Goal: Task Accomplishment & Management: Use online tool/utility

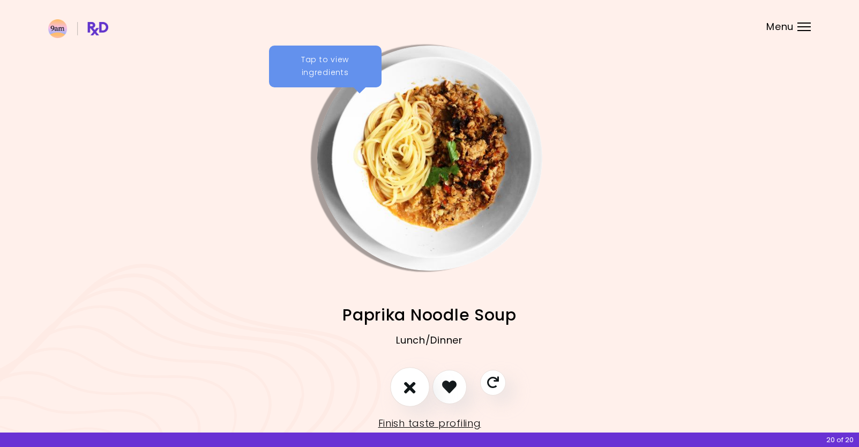
click at [405, 396] on button "I don't like this recipe" at bounding box center [410, 387] width 40 height 40
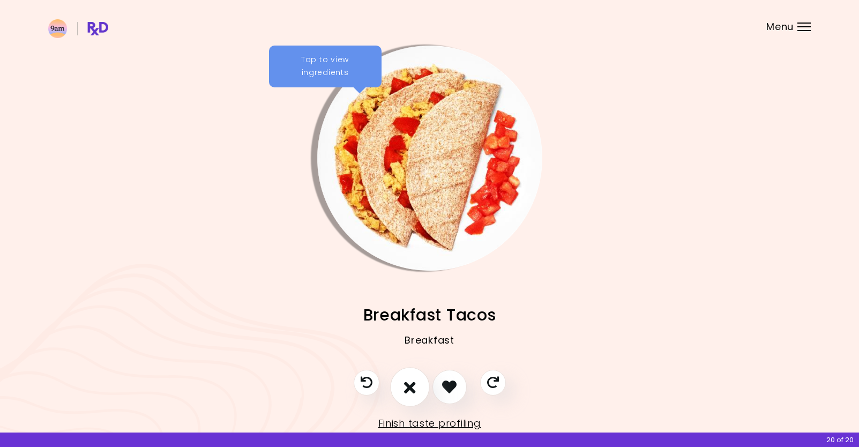
click at [409, 388] on icon "I don't like this recipe" at bounding box center [410, 386] width 12 height 17
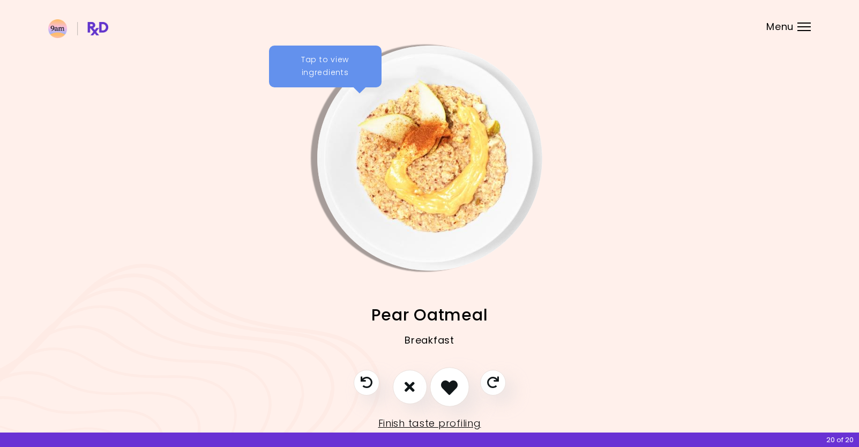
click at [453, 386] on icon "I like this recipe" at bounding box center [449, 386] width 17 height 17
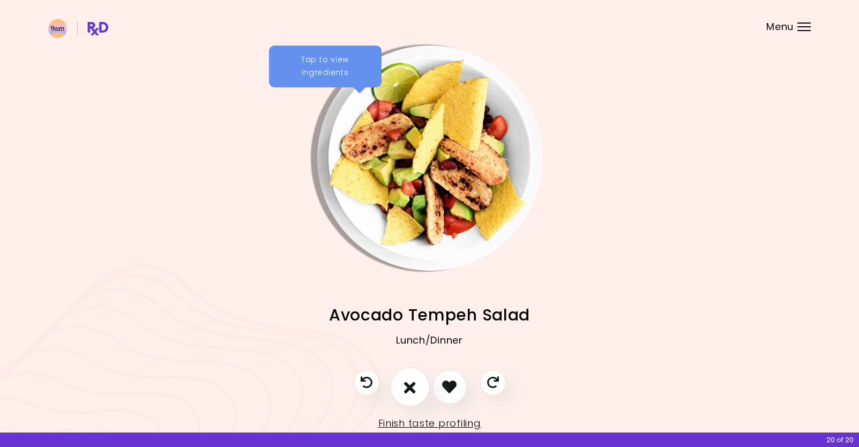
click at [411, 385] on icon "I don't like this recipe" at bounding box center [410, 386] width 12 height 17
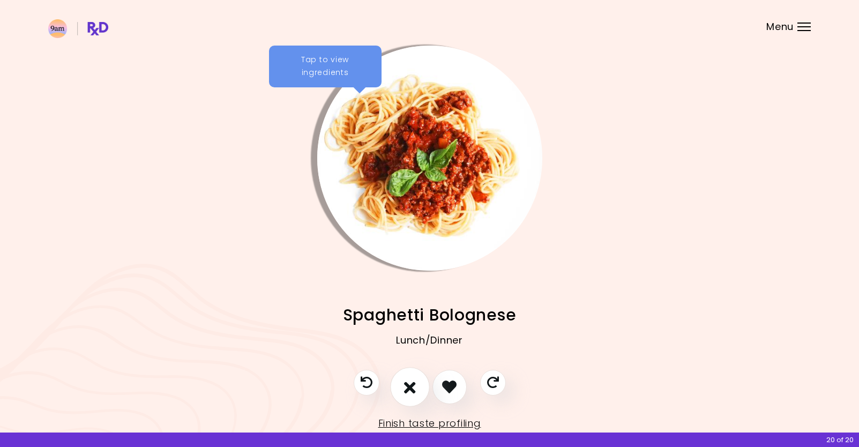
click at [409, 385] on icon "I don't like this recipe" at bounding box center [410, 386] width 12 height 17
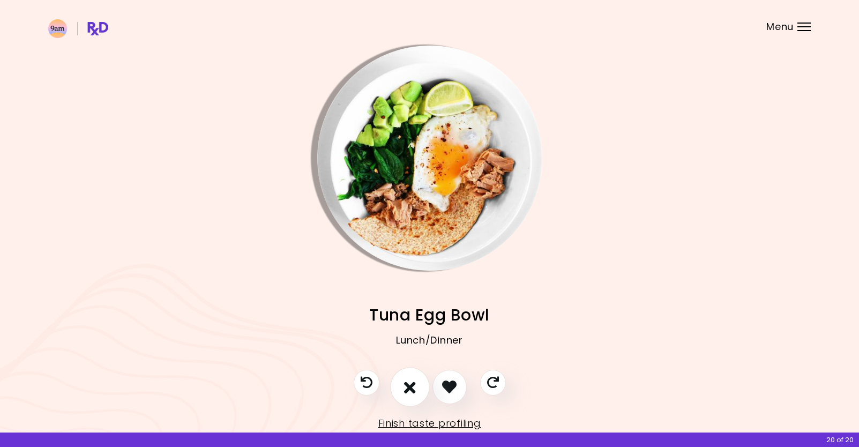
click at [409, 385] on icon "I don't like this recipe" at bounding box center [410, 386] width 12 height 17
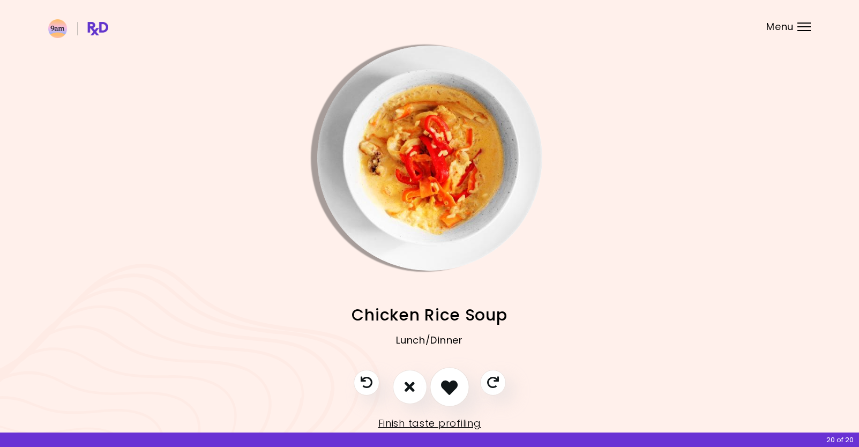
click at [449, 385] on icon "I like this recipe" at bounding box center [449, 386] width 17 height 17
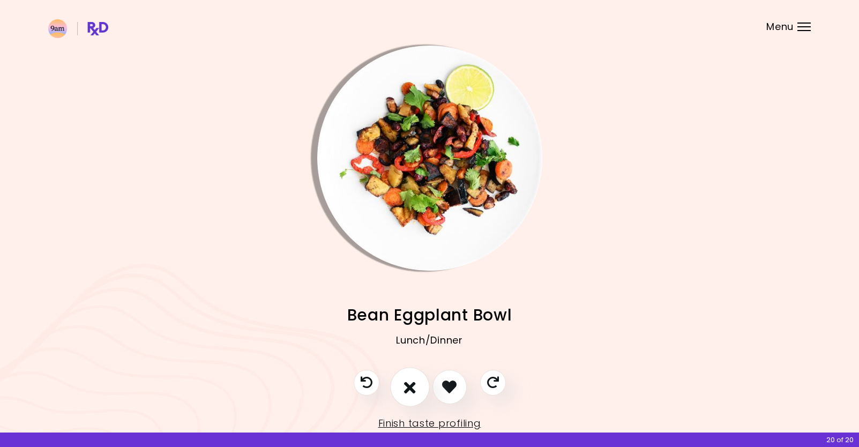
click at [405, 388] on icon "I don't like this recipe" at bounding box center [410, 386] width 12 height 17
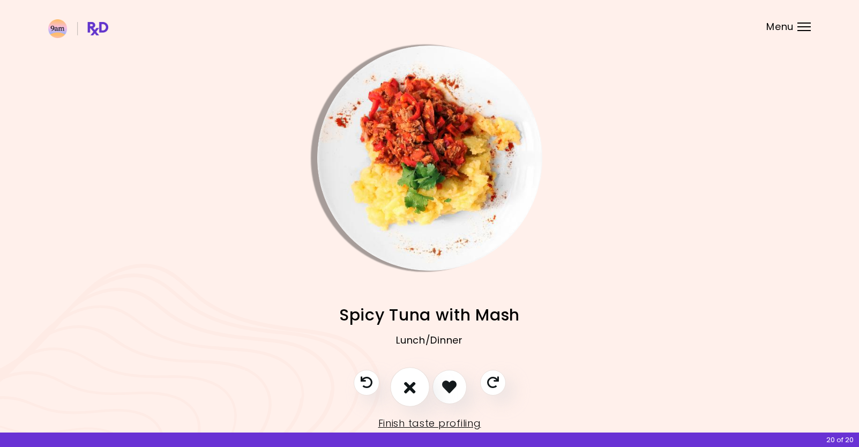
click at [405, 388] on icon "I don't like this recipe" at bounding box center [410, 386] width 12 height 17
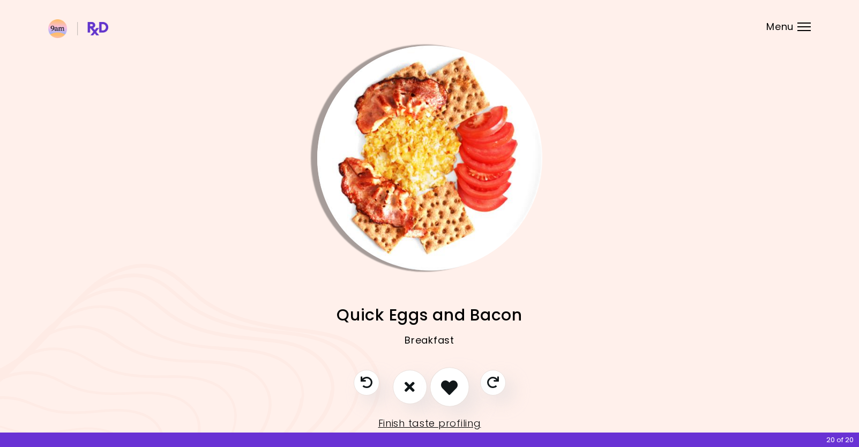
click at [446, 388] on icon "I like this recipe" at bounding box center [449, 386] width 17 height 17
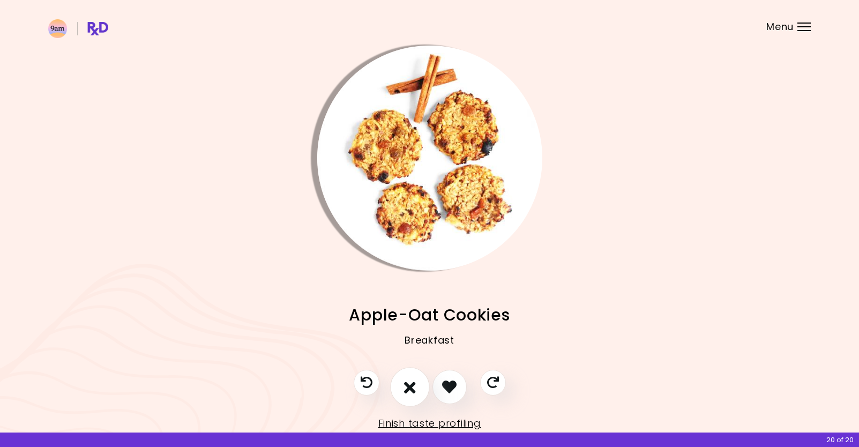
click at [411, 387] on icon "I don't like this recipe" at bounding box center [410, 386] width 12 height 17
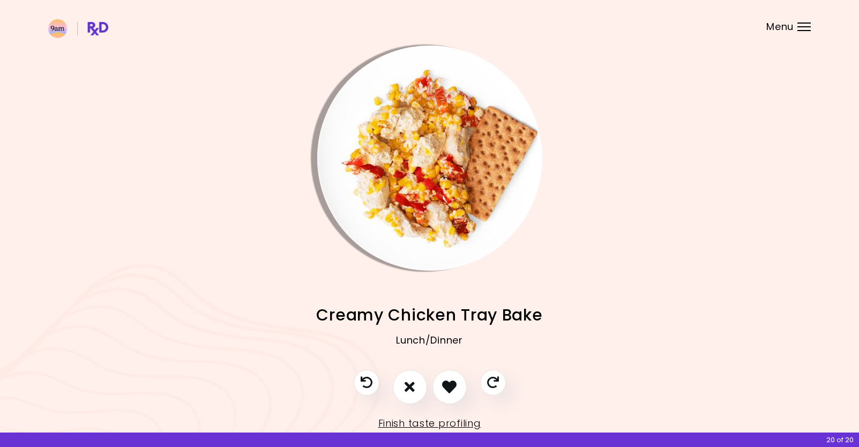
drag, startPoint x: 450, startPoint y: 385, endPoint x: 418, endPoint y: 349, distance: 48.2
click at [418, 349] on div "Paprika Noodle Soup Lunch/Dinner Breakfast Tacos Breakfast Pear Oatmeal Breakfa…" at bounding box center [429, 238] width 859 height 477
click at [408, 386] on icon "I don't like this recipe" at bounding box center [410, 386] width 12 height 17
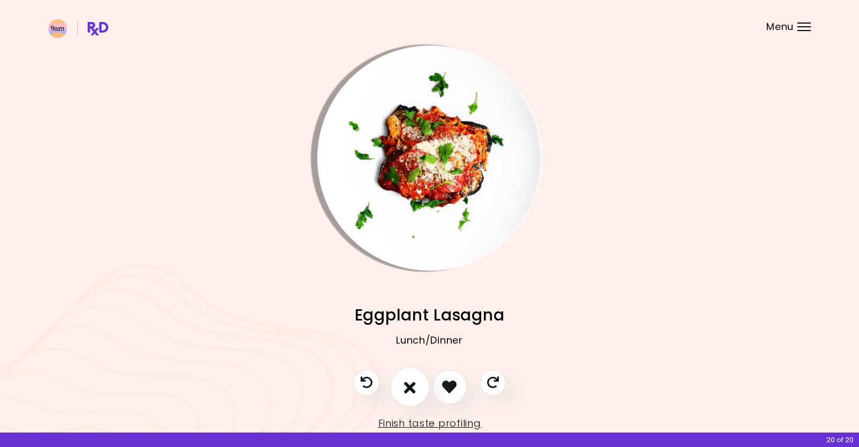
click at [408, 386] on icon "I don't like this recipe" at bounding box center [410, 386] width 12 height 17
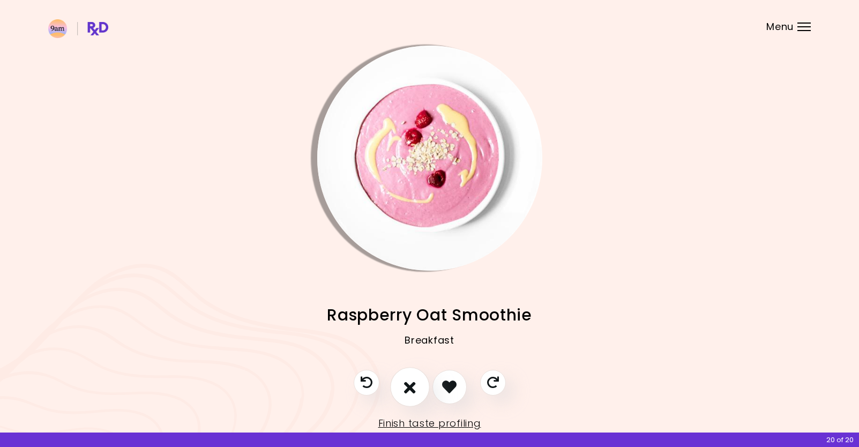
click at [408, 386] on icon "I don't like this recipe" at bounding box center [410, 386] width 12 height 17
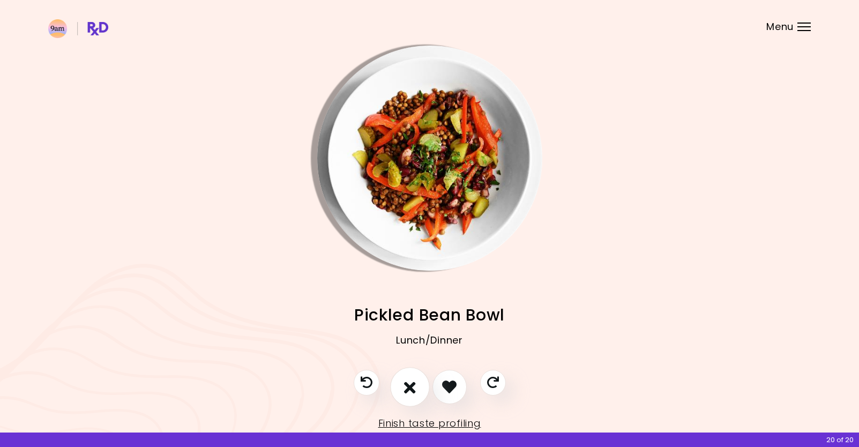
click at [408, 386] on icon "I don't like this recipe" at bounding box center [410, 386] width 12 height 17
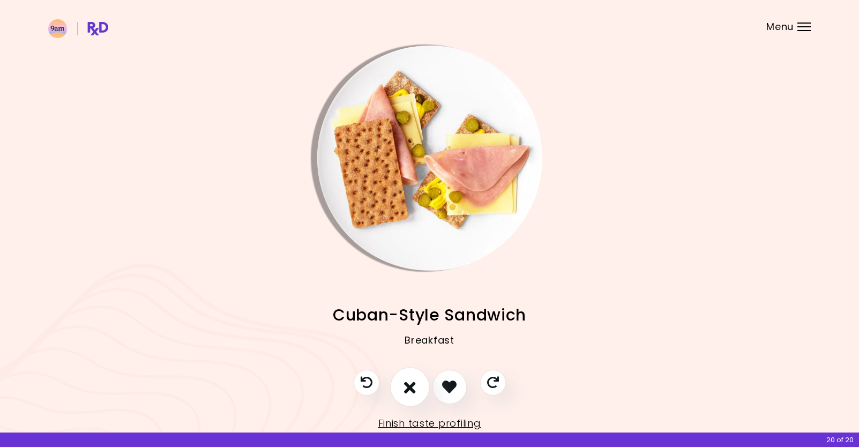
click at [408, 386] on icon "I don't like this recipe" at bounding box center [410, 386] width 12 height 17
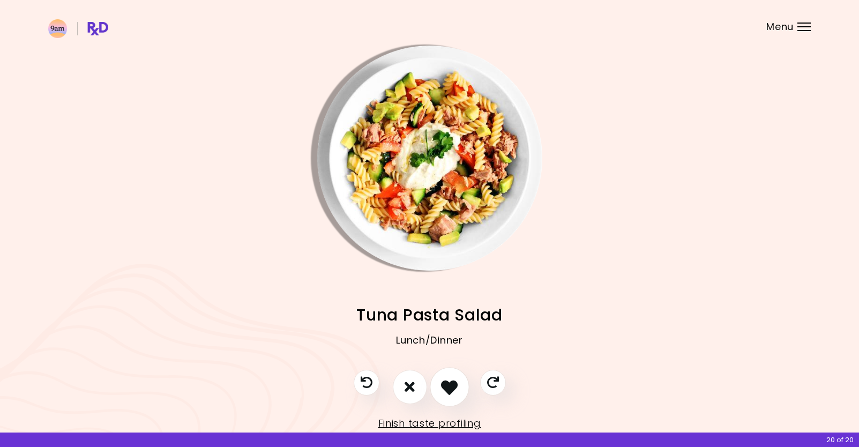
click at [448, 387] on icon "I like this recipe" at bounding box center [449, 386] width 17 height 17
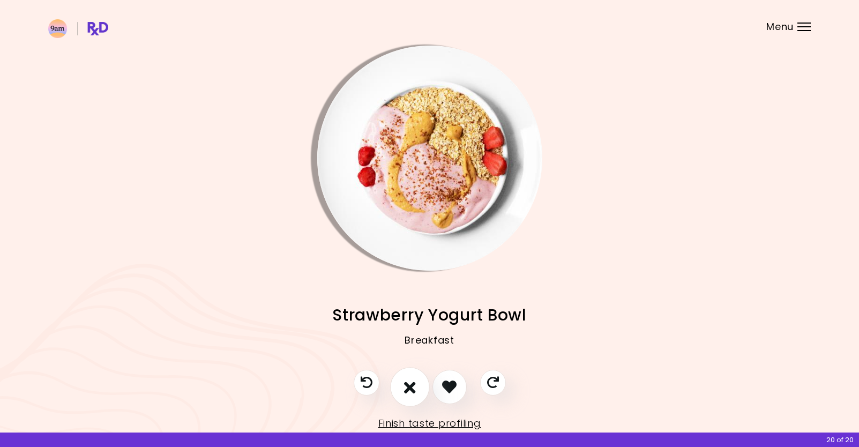
click at [397, 392] on button "I don't like this recipe" at bounding box center [410, 387] width 40 height 40
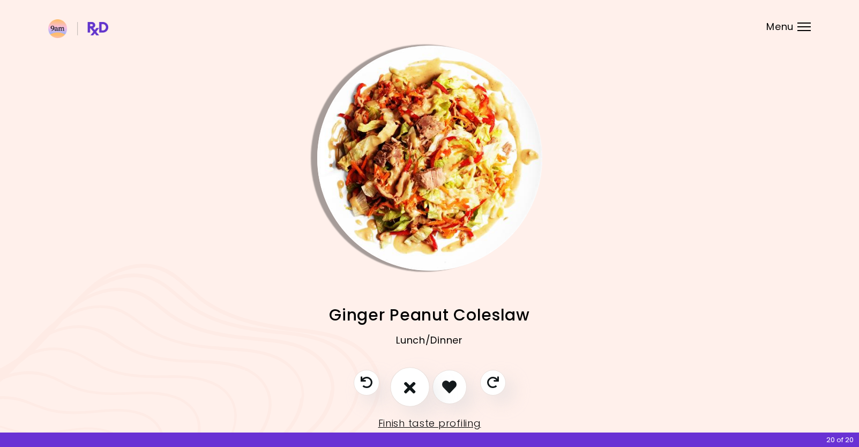
click at [408, 390] on icon "I don't like this recipe" at bounding box center [410, 386] width 12 height 17
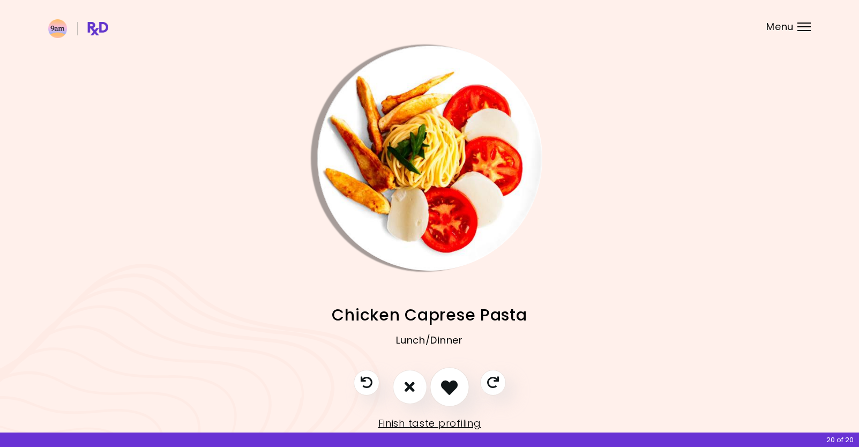
click at [446, 392] on icon "I like this recipe" at bounding box center [449, 386] width 17 height 17
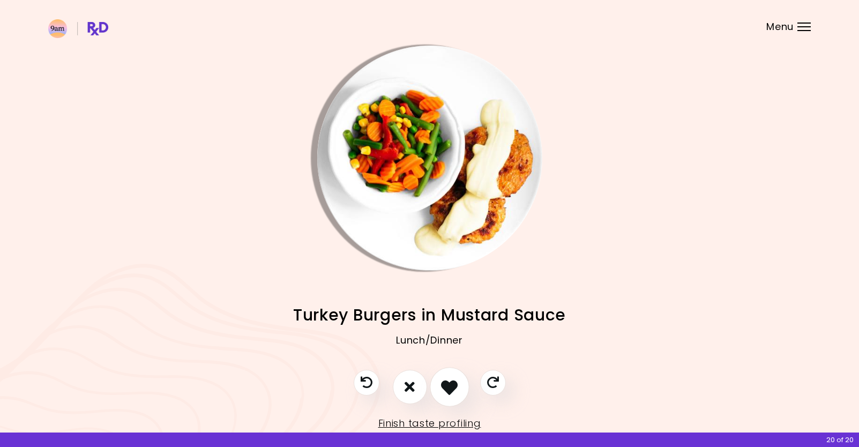
click at [446, 392] on icon "I like this recipe" at bounding box center [449, 386] width 17 height 17
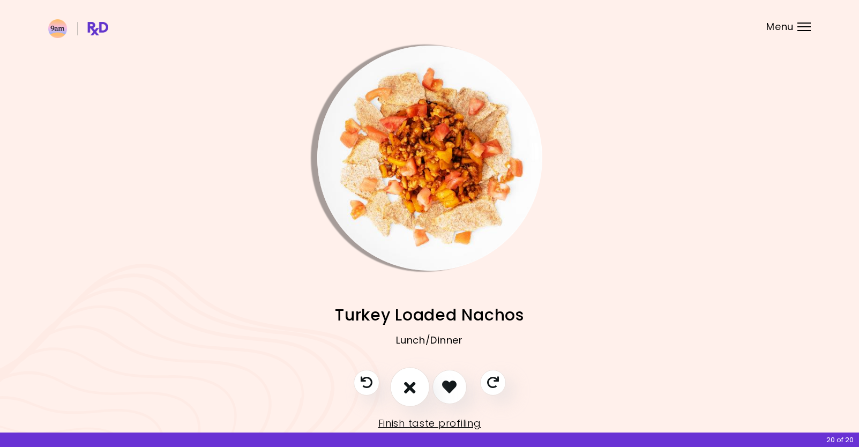
click at [408, 392] on icon "I don't like this recipe" at bounding box center [410, 386] width 12 height 17
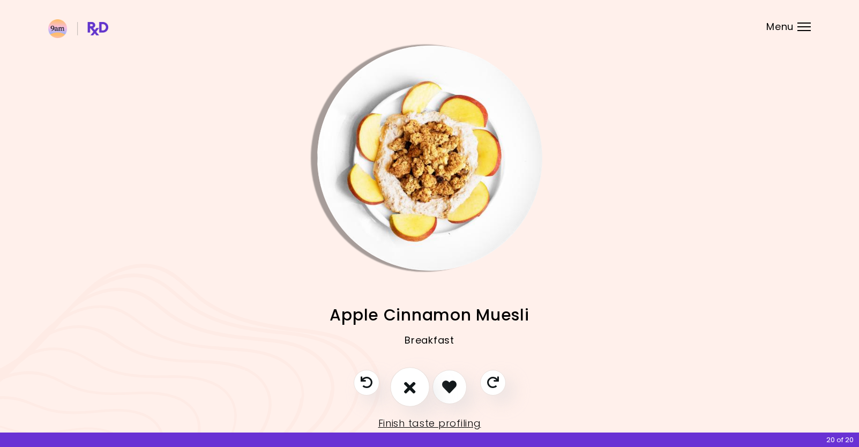
click at [412, 393] on icon "I don't like this recipe" at bounding box center [410, 386] width 12 height 17
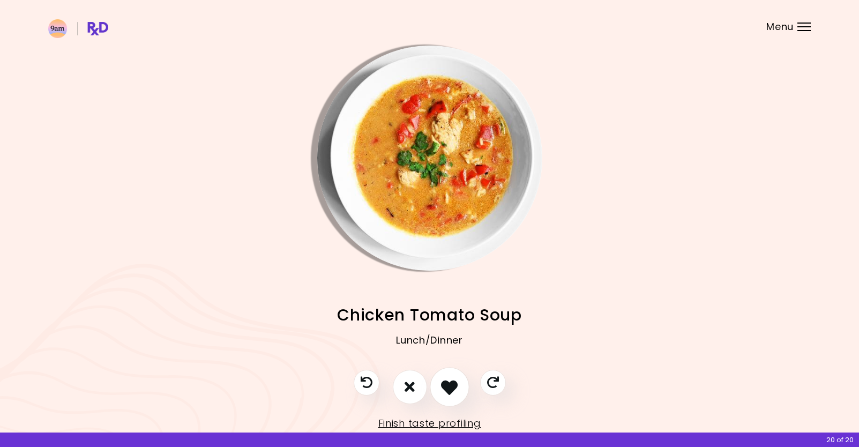
click at [446, 392] on icon "I like this recipe" at bounding box center [449, 386] width 17 height 17
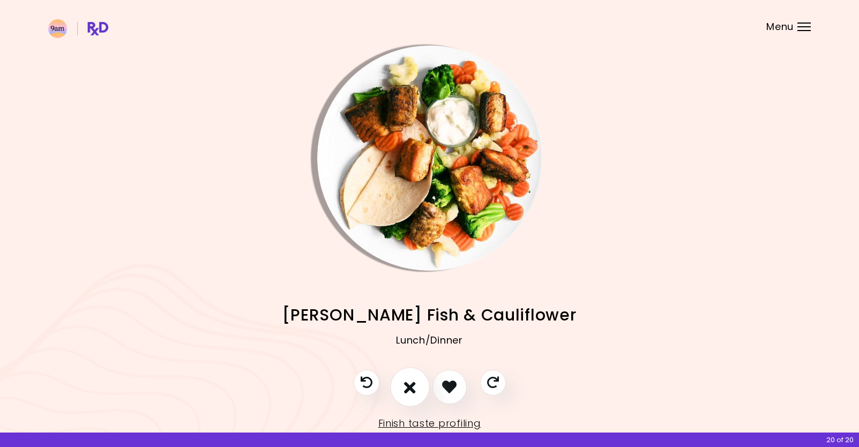
click at [408, 387] on icon "I don't like this recipe" at bounding box center [410, 386] width 12 height 17
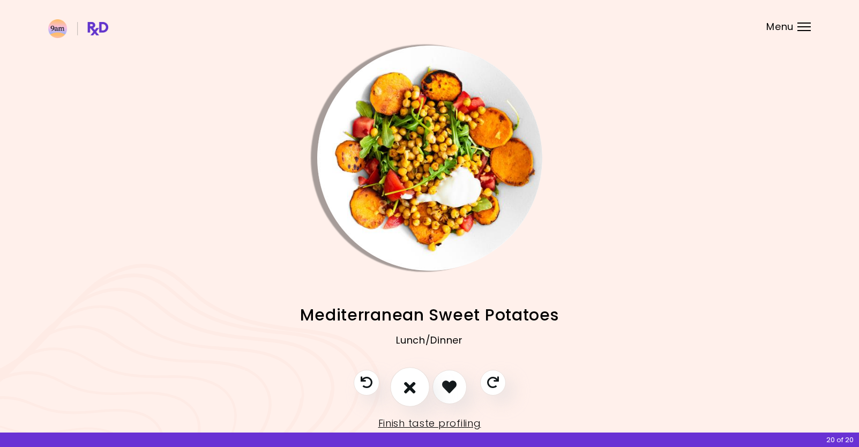
click at [408, 387] on icon "I don't like this recipe" at bounding box center [410, 386] width 12 height 17
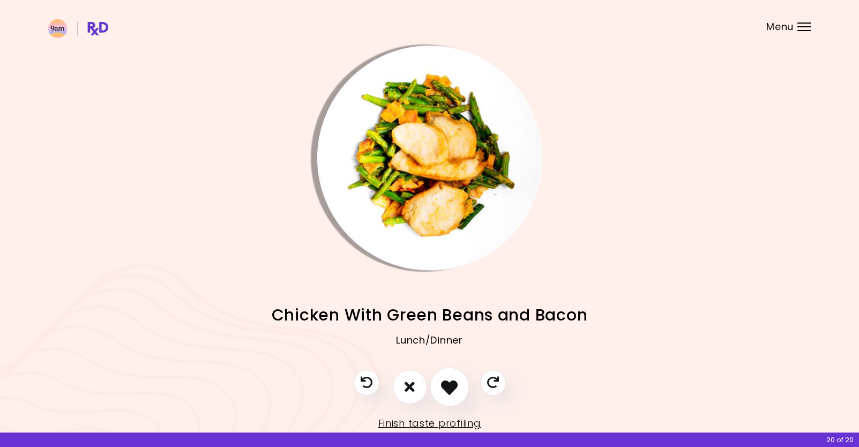
click at [441, 392] on icon "I like this recipe" at bounding box center [449, 386] width 17 height 17
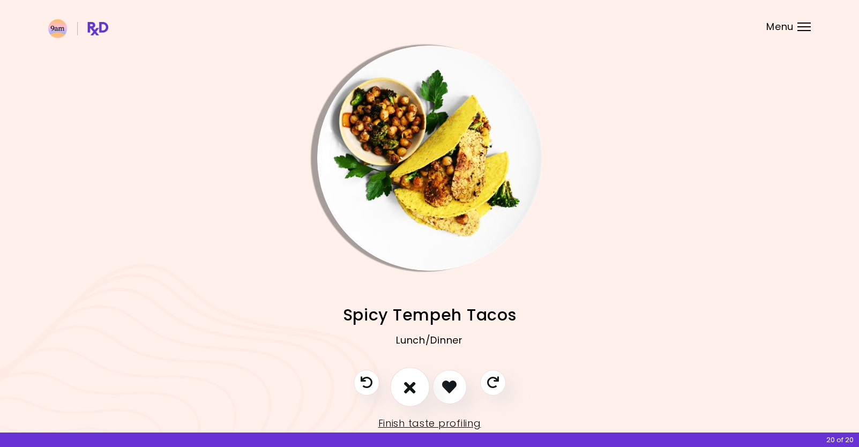
click at [411, 391] on icon "I don't like this recipe" at bounding box center [410, 386] width 12 height 17
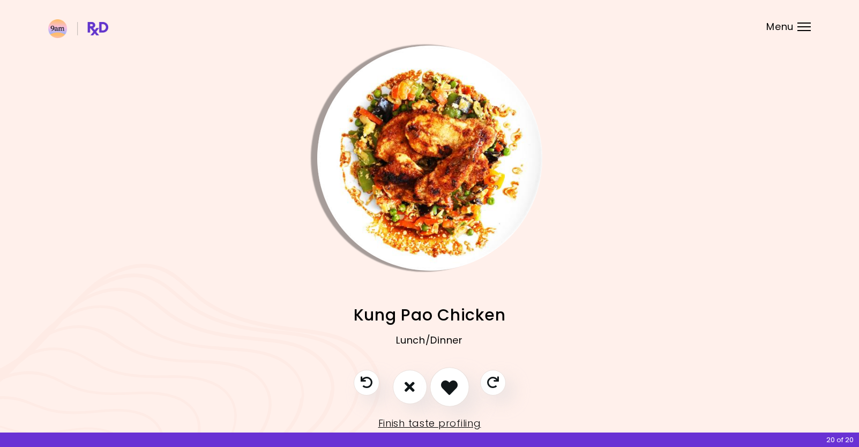
click at [445, 386] on icon "I like this recipe" at bounding box center [449, 386] width 17 height 17
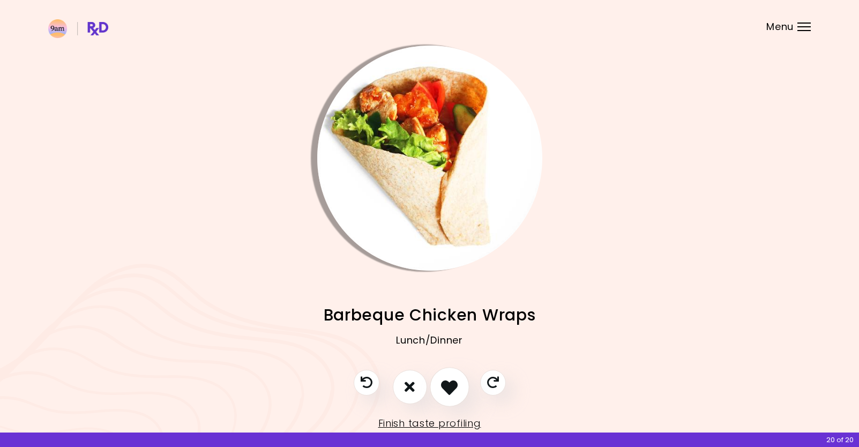
click at [445, 386] on icon "I like this recipe" at bounding box center [449, 386] width 17 height 17
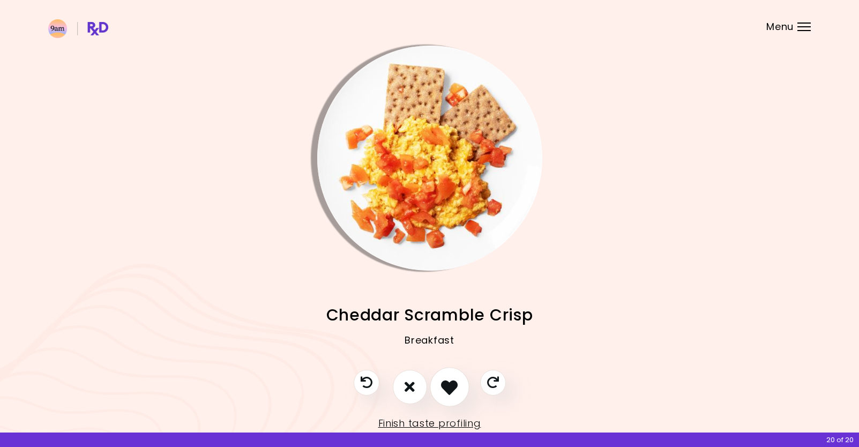
click at [445, 386] on icon "I like this recipe" at bounding box center [449, 386] width 17 height 17
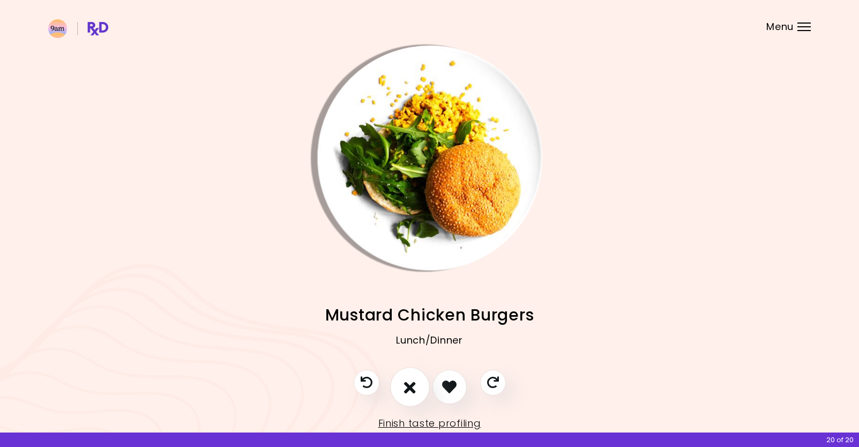
click at [411, 383] on icon "I don't like this recipe" at bounding box center [410, 386] width 12 height 17
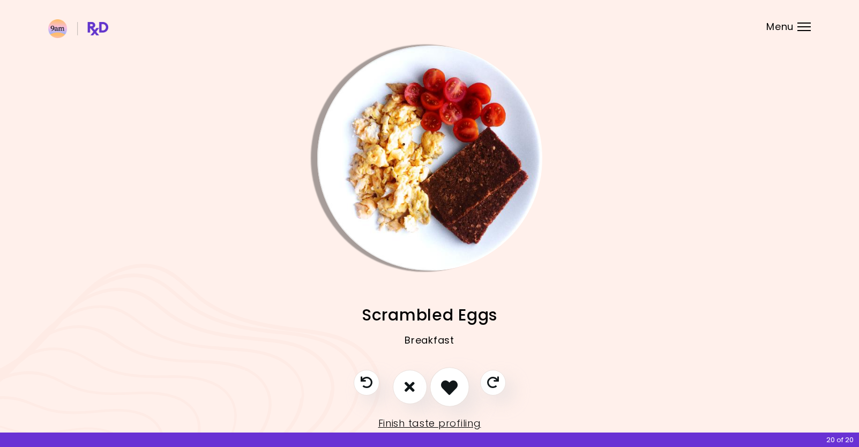
click at [455, 385] on icon "I like this recipe" at bounding box center [449, 386] width 17 height 17
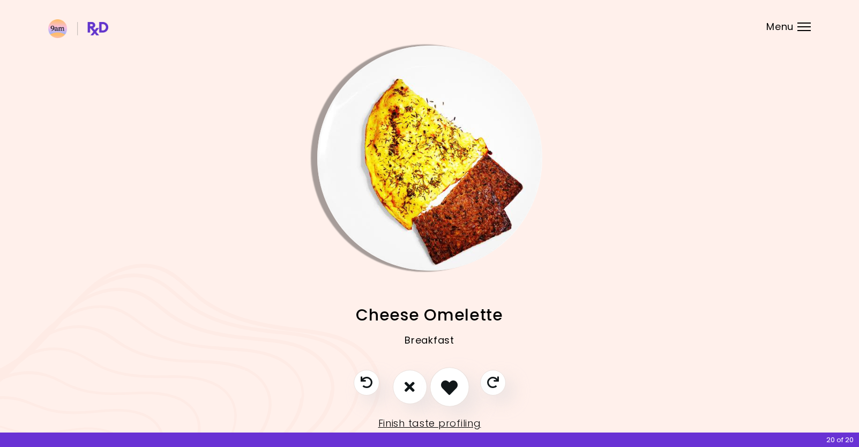
click at [448, 385] on icon "I like this recipe" at bounding box center [449, 386] width 17 height 17
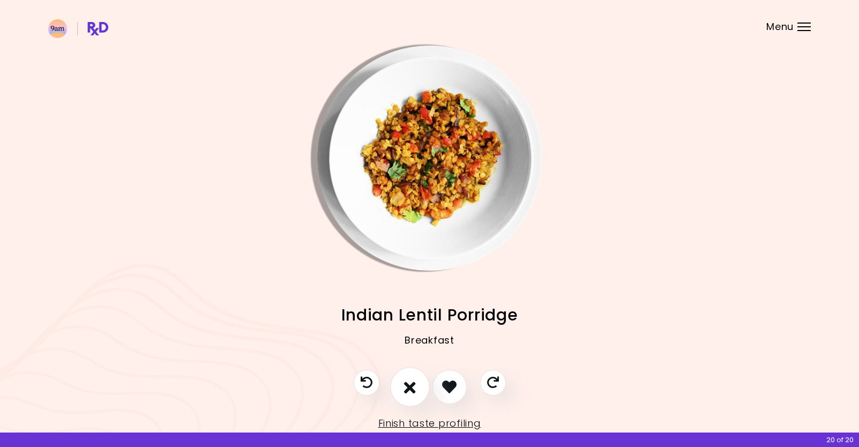
click at [418, 382] on button "I don't like this recipe" at bounding box center [410, 387] width 40 height 40
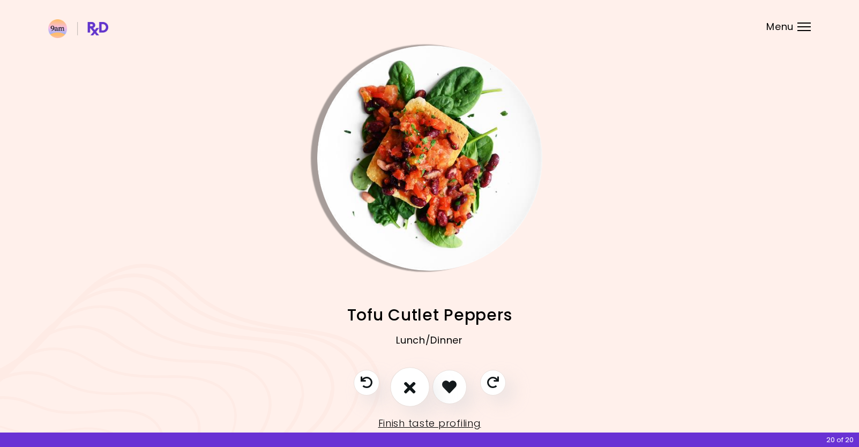
click at [418, 382] on button "I don't like this recipe" at bounding box center [410, 387] width 40 height 40
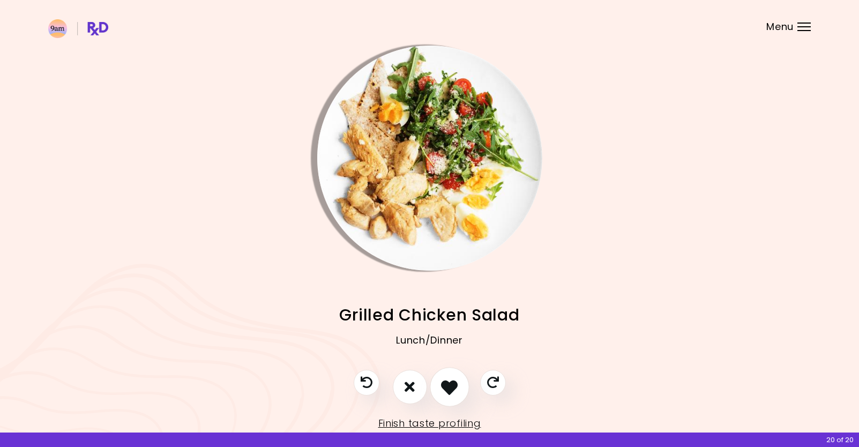
click at [445, 388] on icon "I like this recipe" at bounding box center [449, 386] width 17 height 17
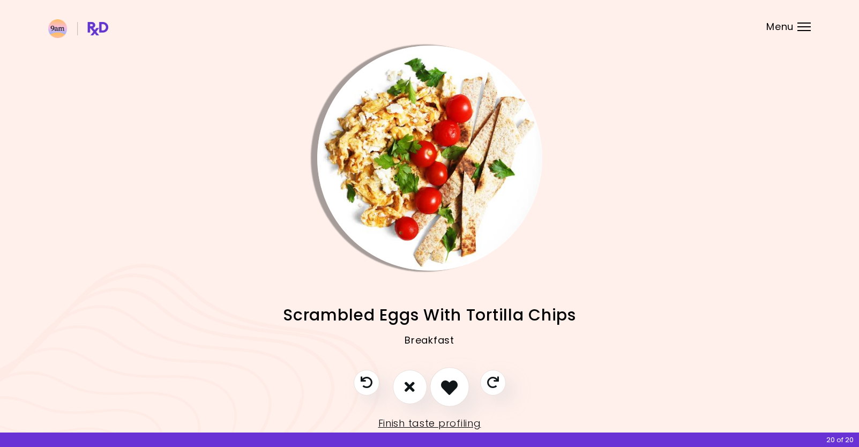
click at [445, 388] on icon "I like this recipe" at bounding box center [449, 386] width 17 height 17
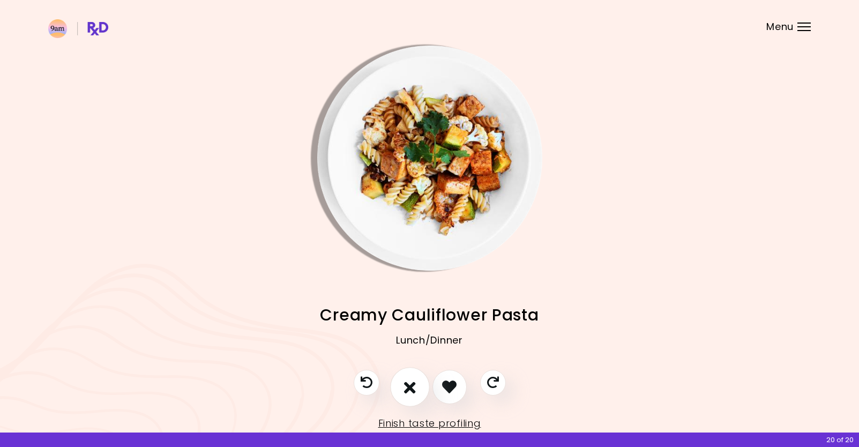
click at [416, 389] on button "I don't like this recipe" at bounding box center [410, 387] width 40 height 40
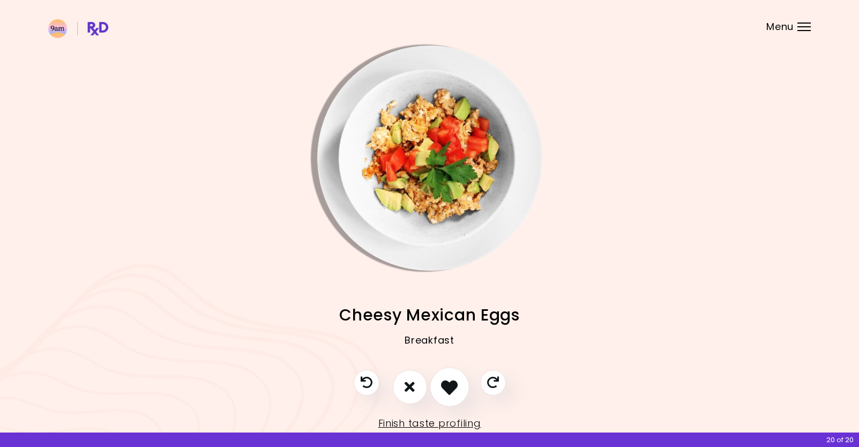
click at [447, 388] on icon "I like this recipe" at bounding box center [449, 386] width 17 height 17
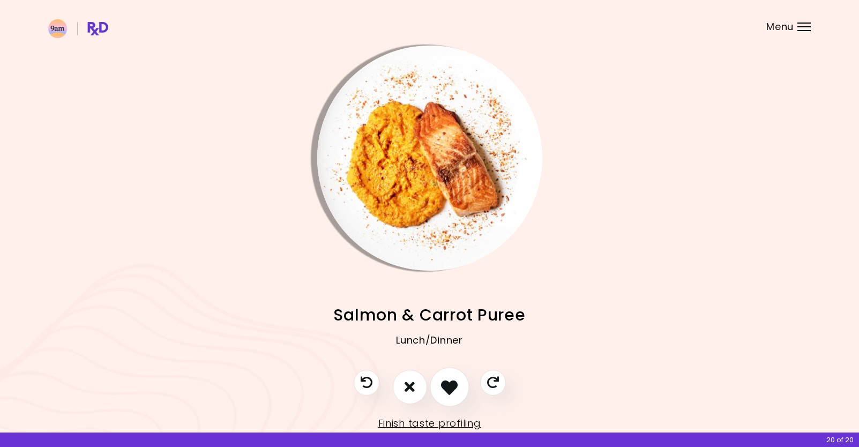
click at [445, 389] on icon "I like this recipe" at bounding box center [449, 386] width 17 height 17
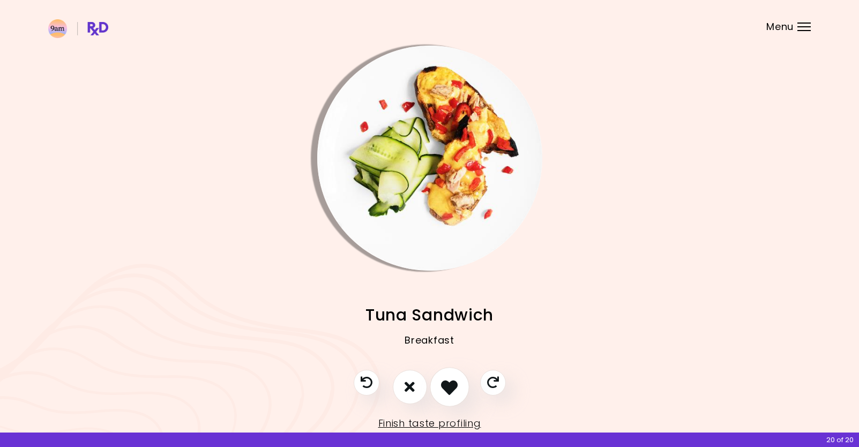
click at [442, 390] on icon "I like this recipe" at bounding box center [449, 386] width 17 height 17
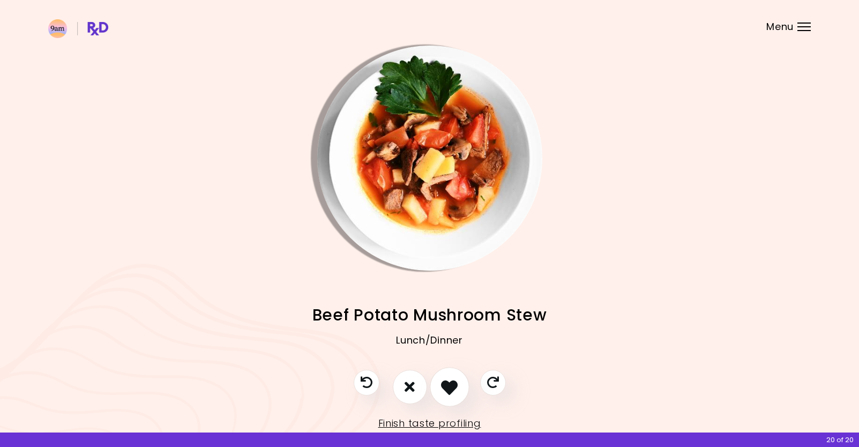
click at [442, 390] on icon "I like this recipe" at bounding box center [449, 386] width 17 height 17
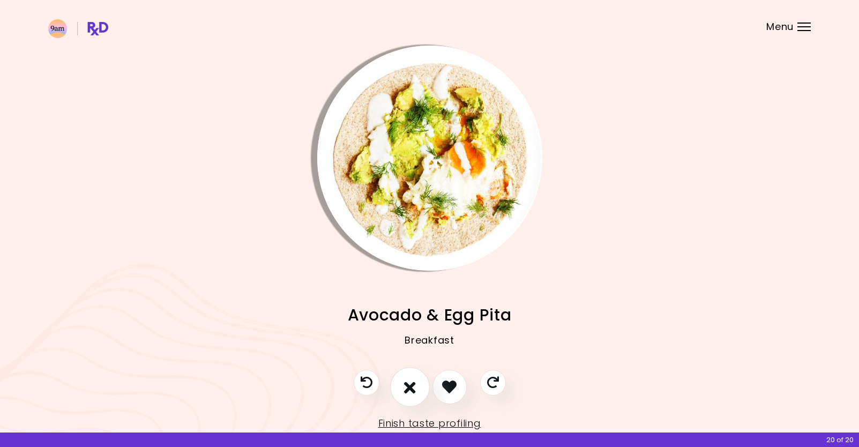
click at [418, 385] on button "I don't like this recipe" at bounding box center [410, 387] width 40 height 40
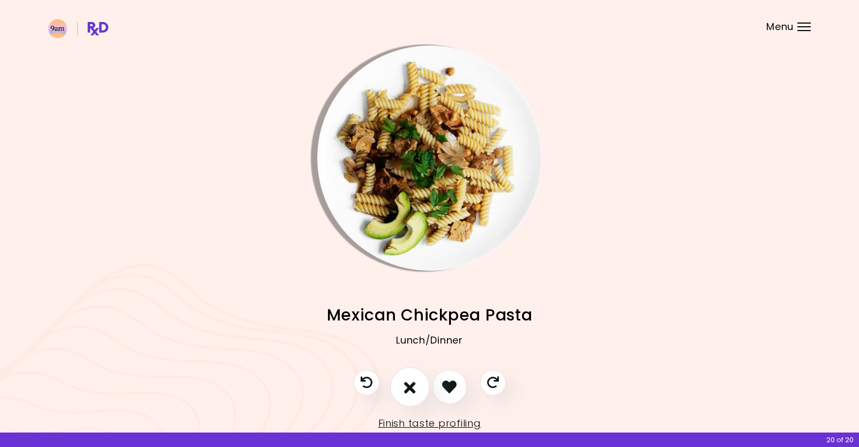
click at [410, 381] on icon "I don't like this recipe" at bounding box center [410, 386] width 12 height 17
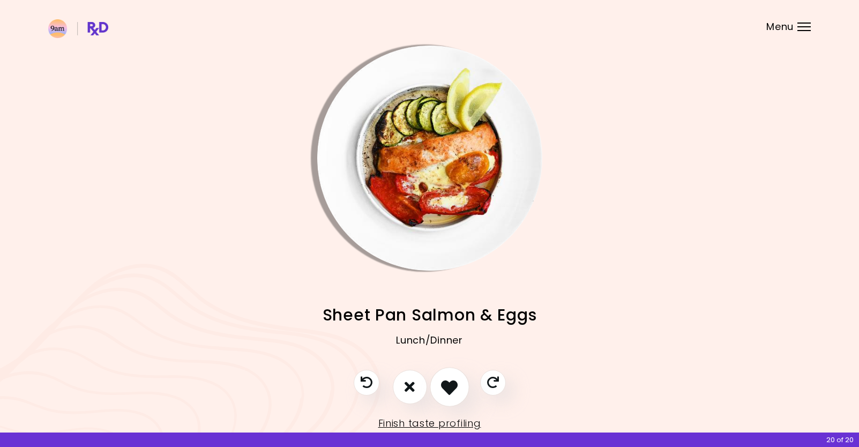
click at [443, 382] on icon "I like this recipe" at bounding box center [449, 386] width 17 height 17
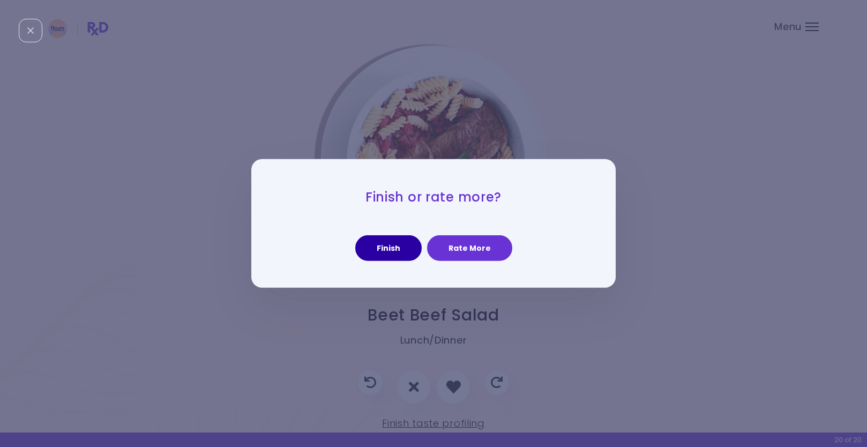
click at [381, 254] on button "Finish" at bounding box center [388, 248] width 66 height 26
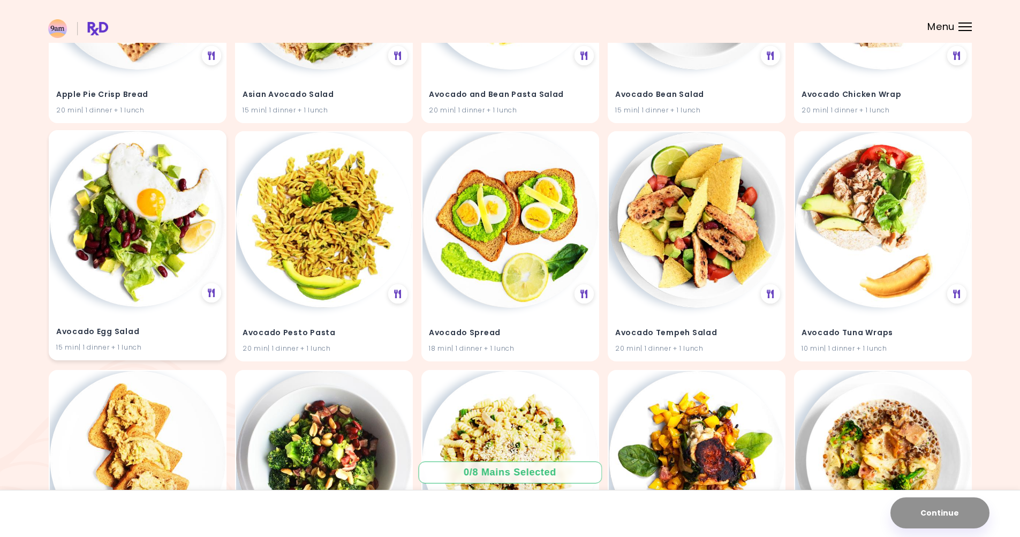
scroll to position [268, 0]
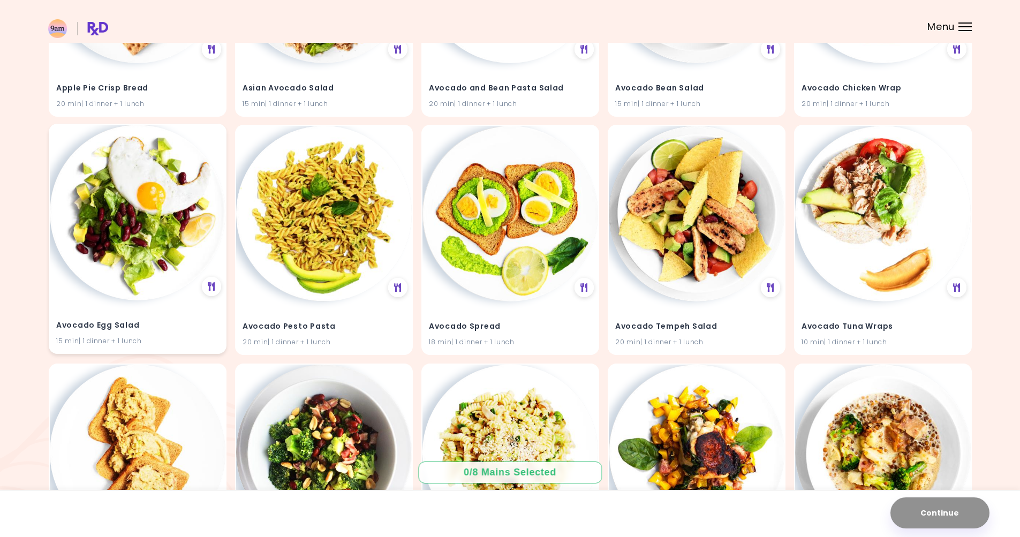
click at [144, 235] on img at bounding box center [138, 213] width 176 height 176
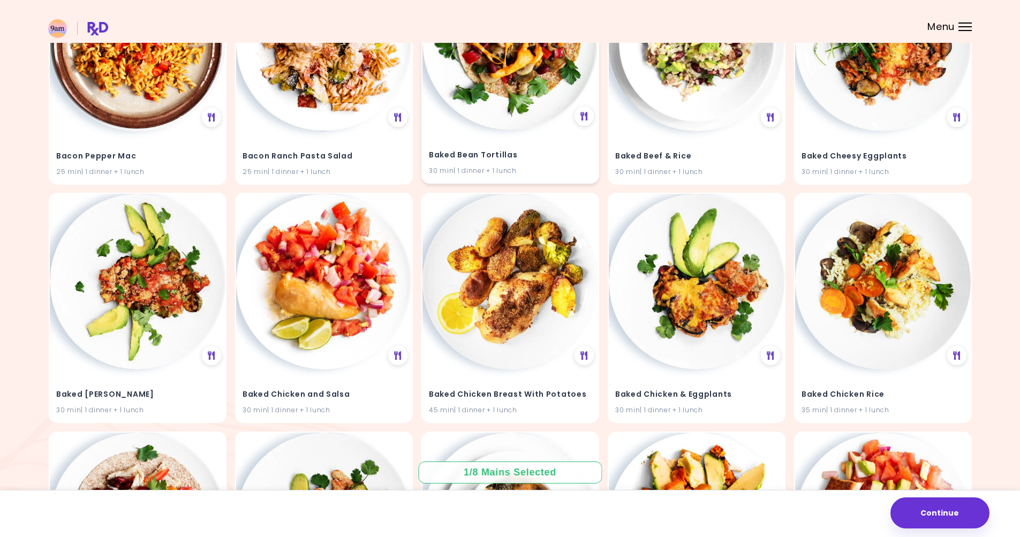
scroll to position [964, 0]
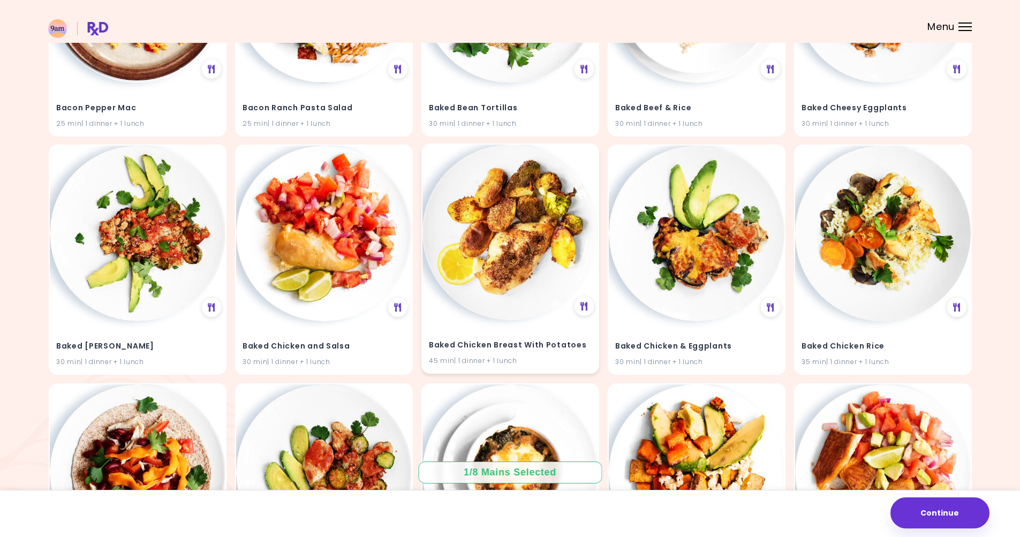
click at [519, 248] on img at bounding box center [511, 233] width 176 height 176
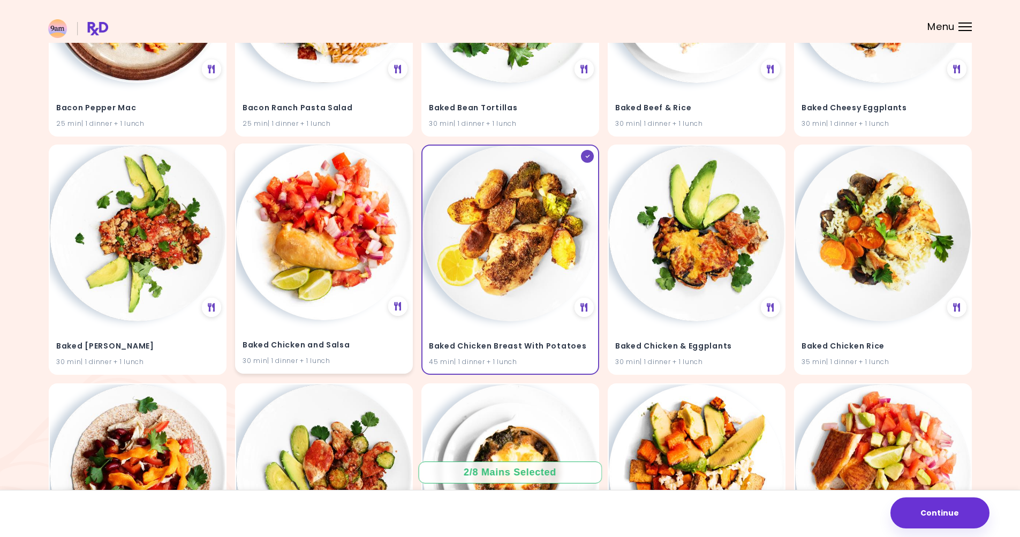
click at [337, 245] on img at bounding box center [324, 233] width 176 height 176
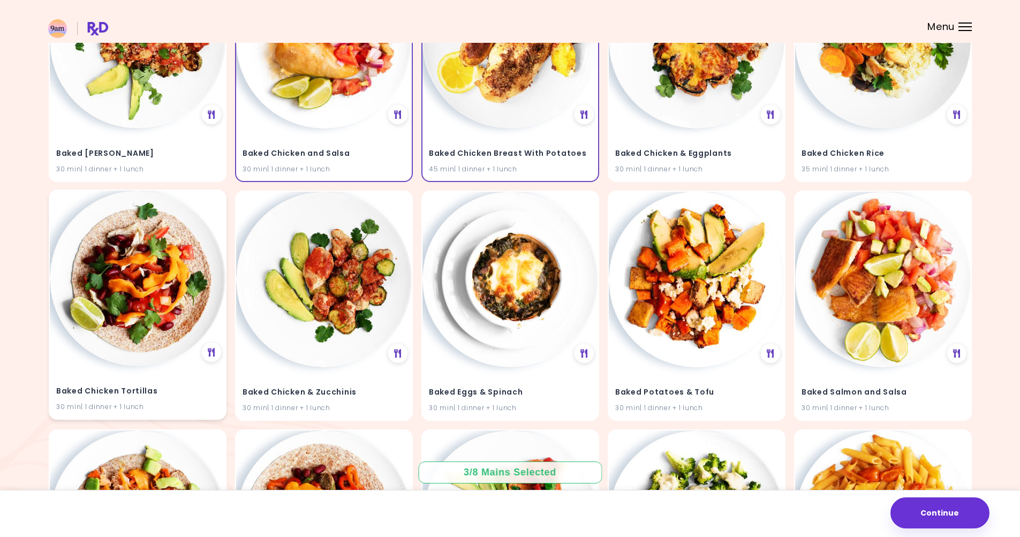
scroll to position [1178, 0]
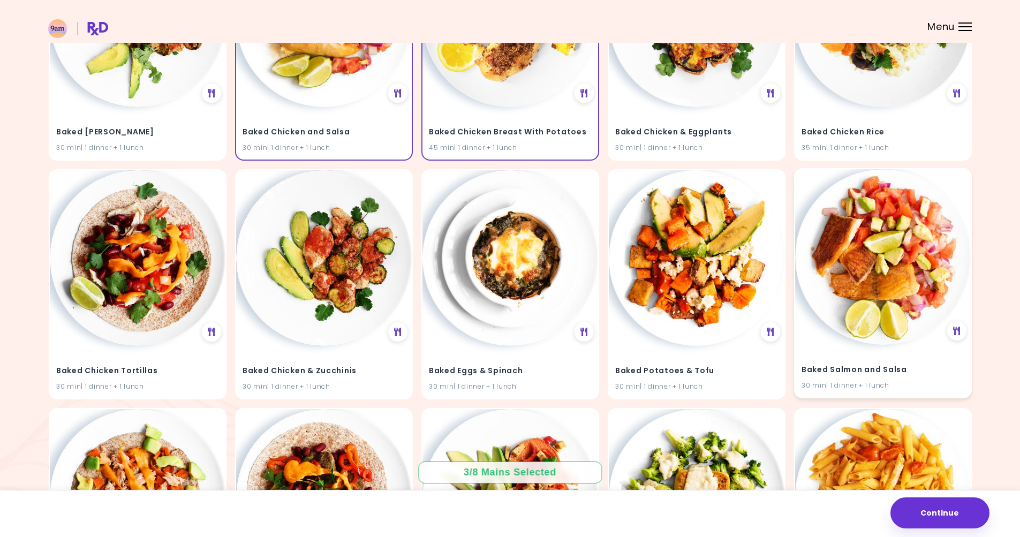
click at [866, 259] on img at bounding box center [883, 257] width 176 height 176
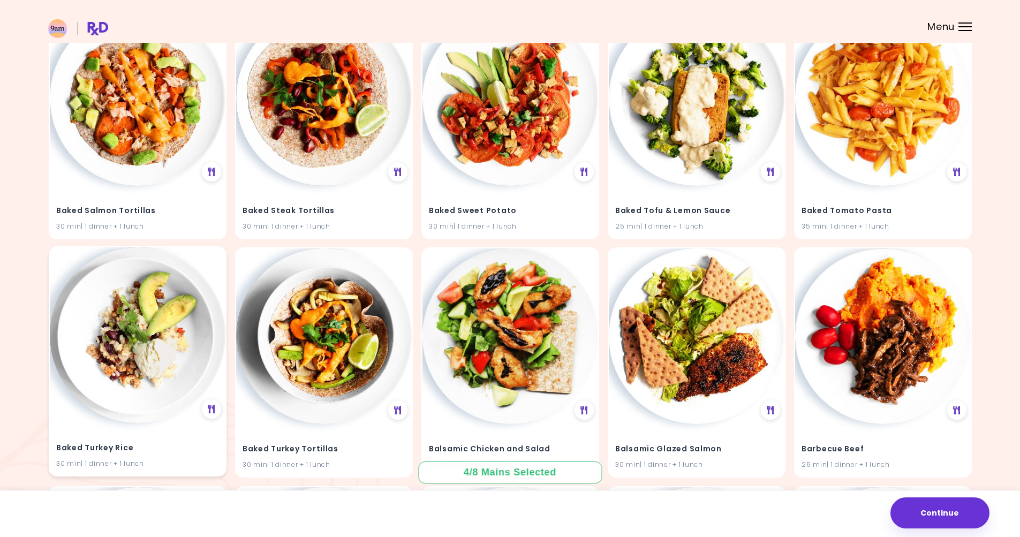
scroll to position [1714, 0]
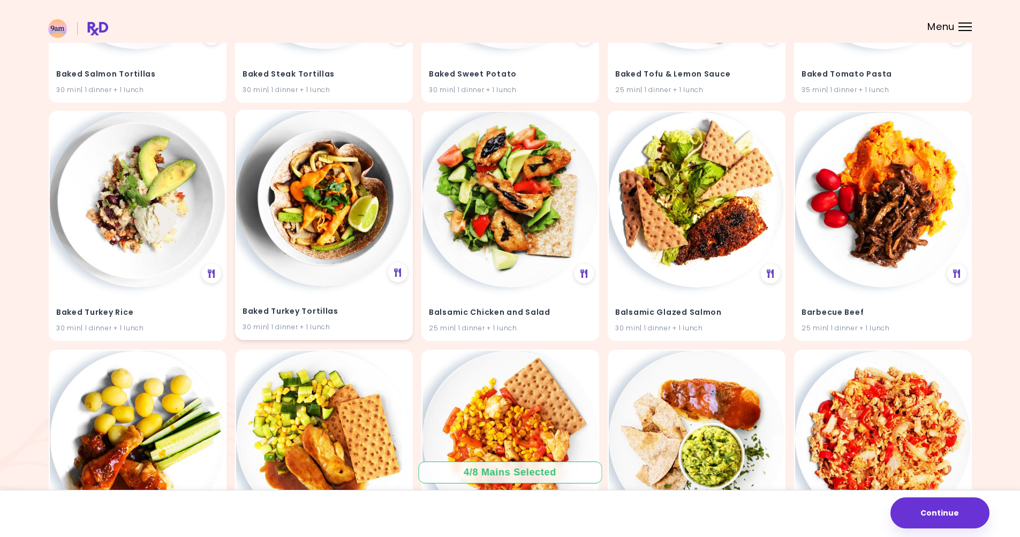
click at [332, 194] on img at bounding box center [324, 199] width 176 height 176
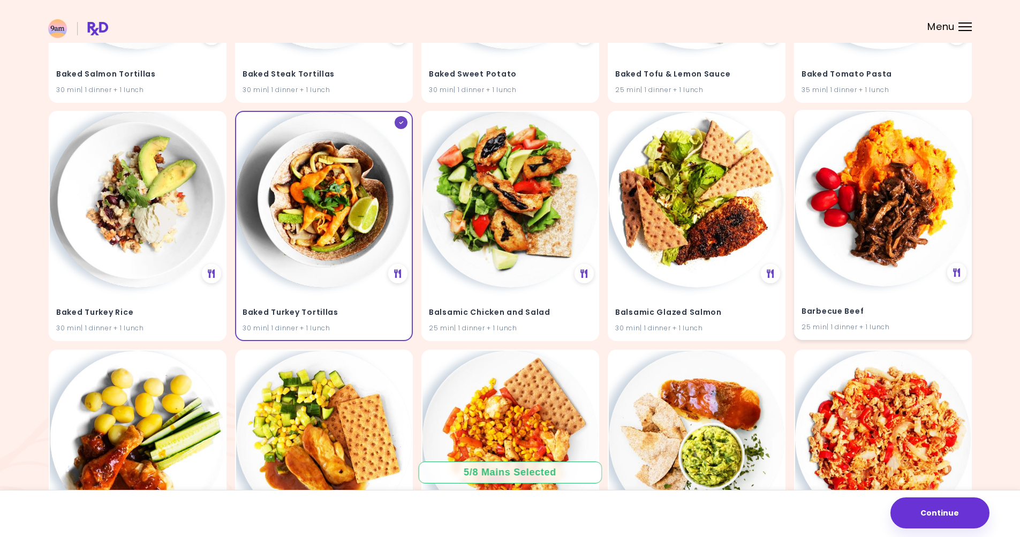
click at [866, 224] on img at bounding box center [883, 199] width 176 height 176
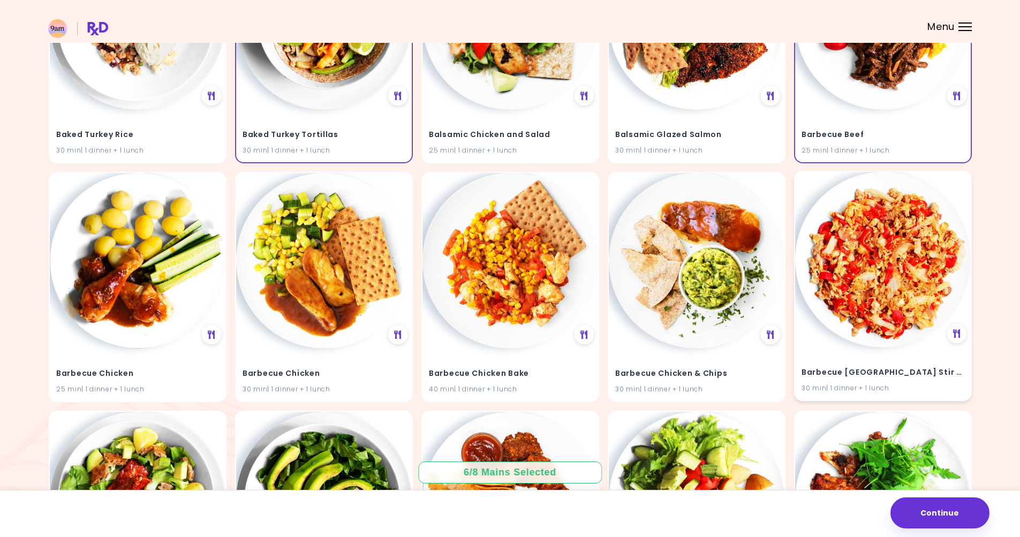
scroll to position [1928, 0]
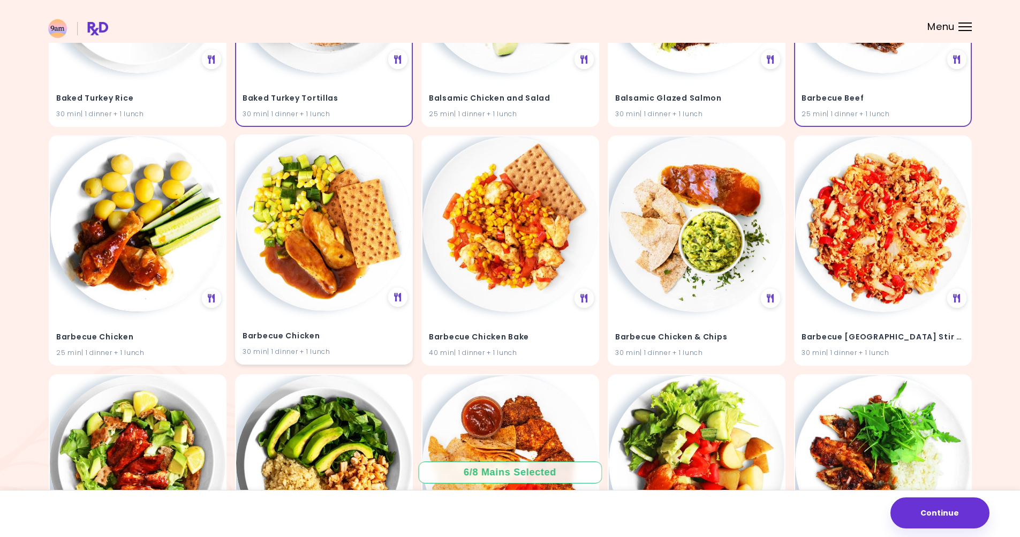
click at [327, 207] on img at bounding box center [324, 224] width 176 height 176
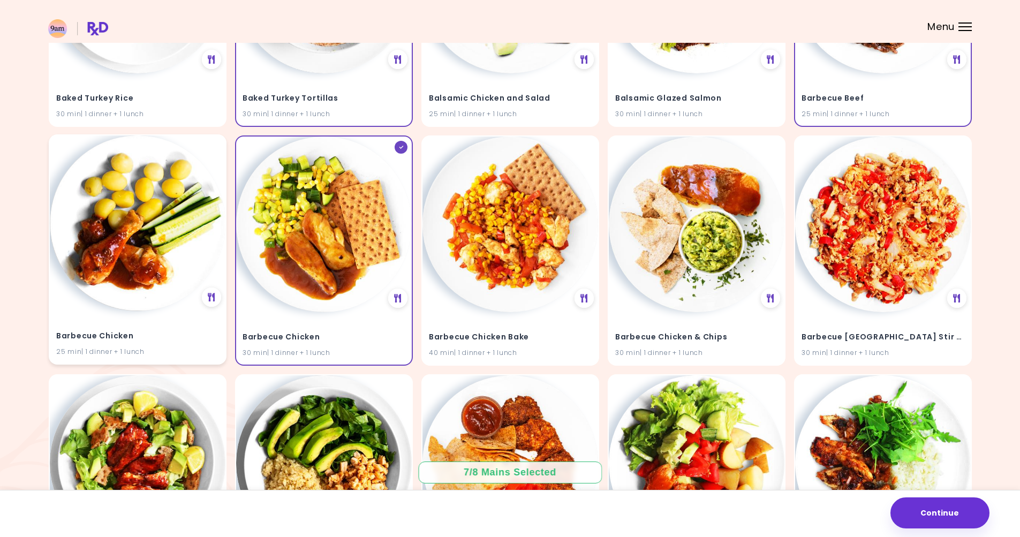
click at [146, 212] on img at bounding box center [138, 224] width 176 height 176
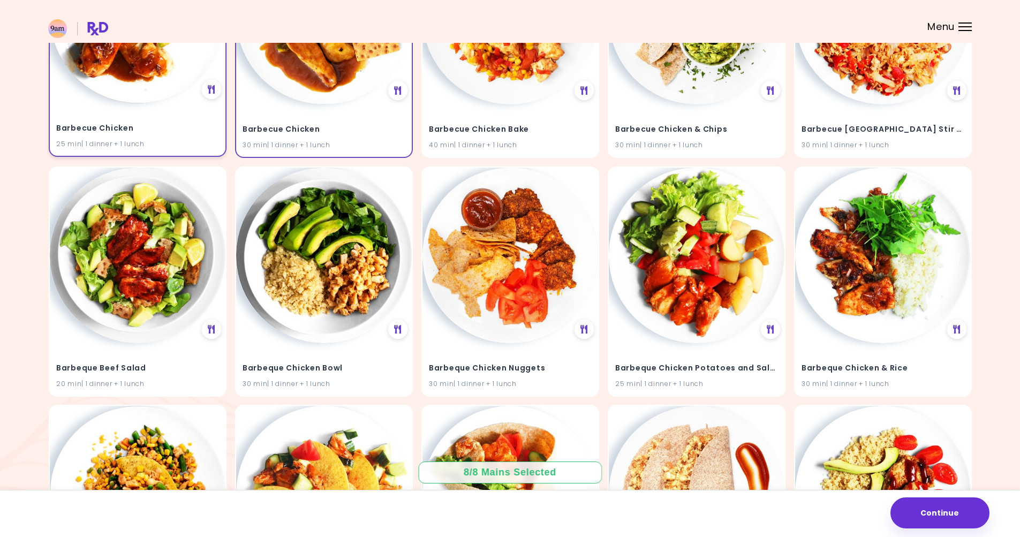
scroll to position [2143, 0]
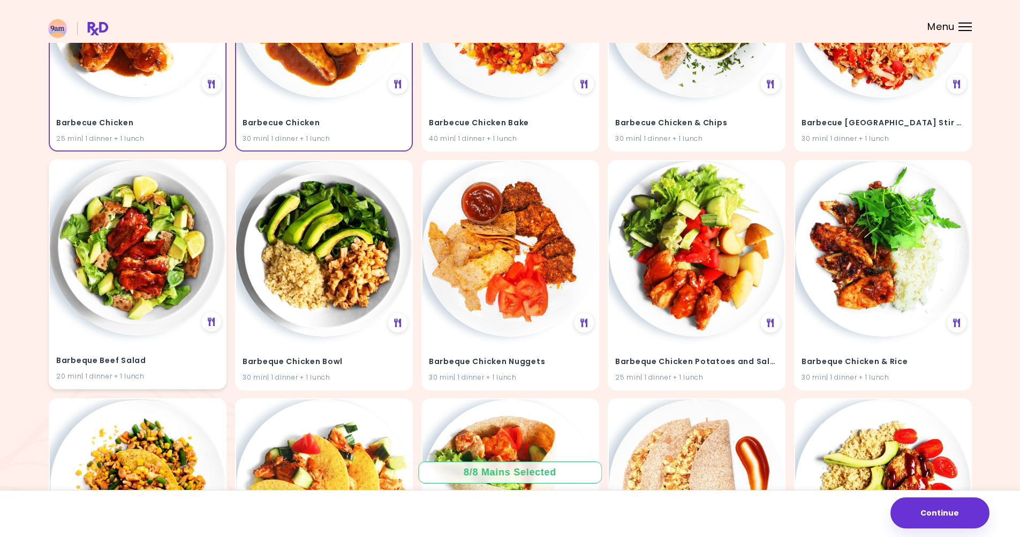
click at [131, 278] on img at bounding box center [138, 248] width 176 height 176
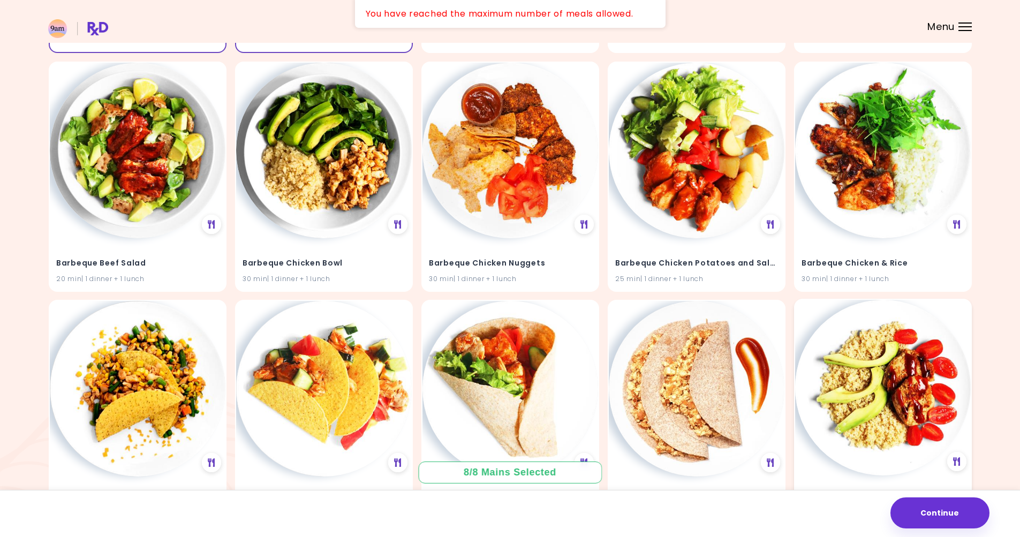
scroll to position [2196, 0]
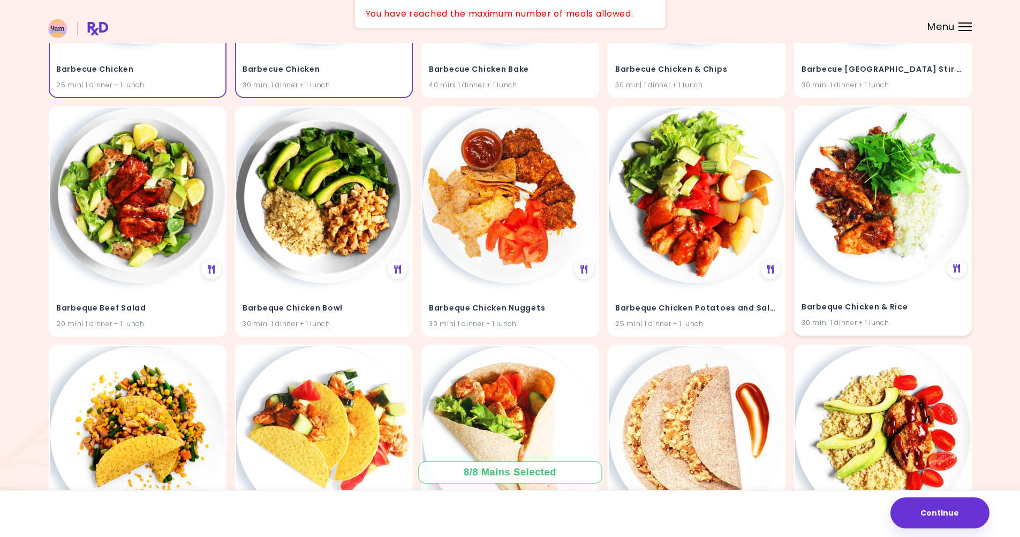
click at [866, 252] on img at bounding box center [883, 195] width 176 height 176
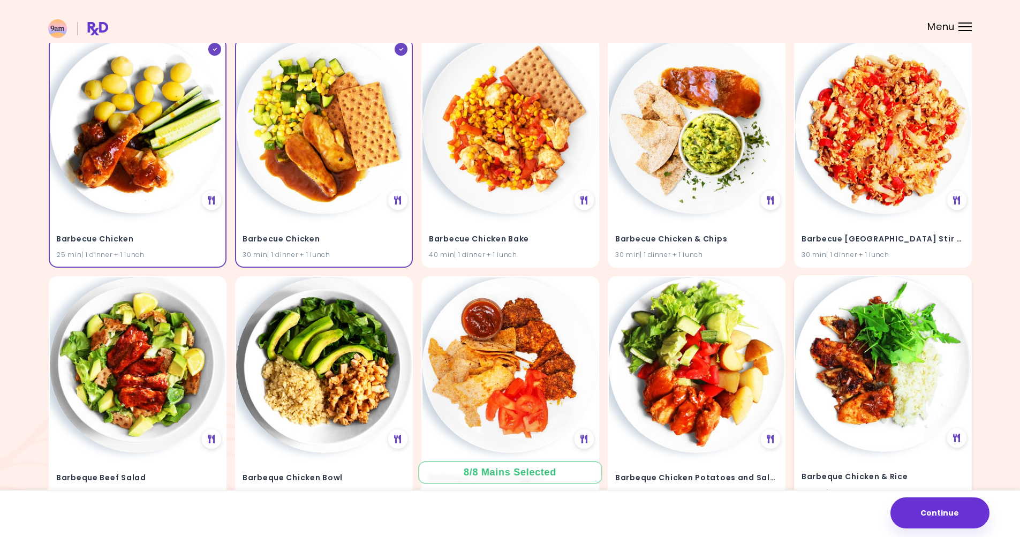
scroll to position [1982, 0]
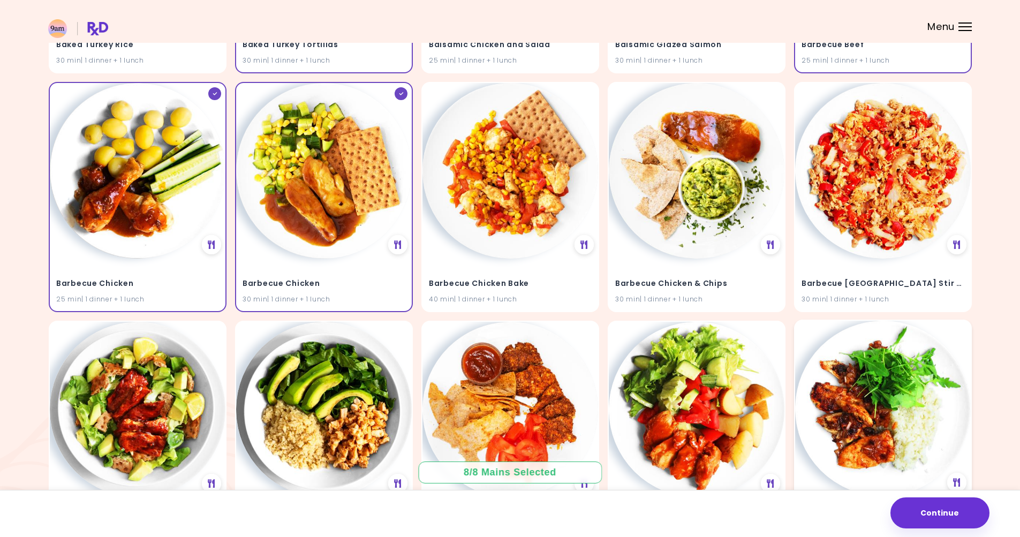
click at [847, 342] on img at bounding box center [883, 409] width 176 height 176
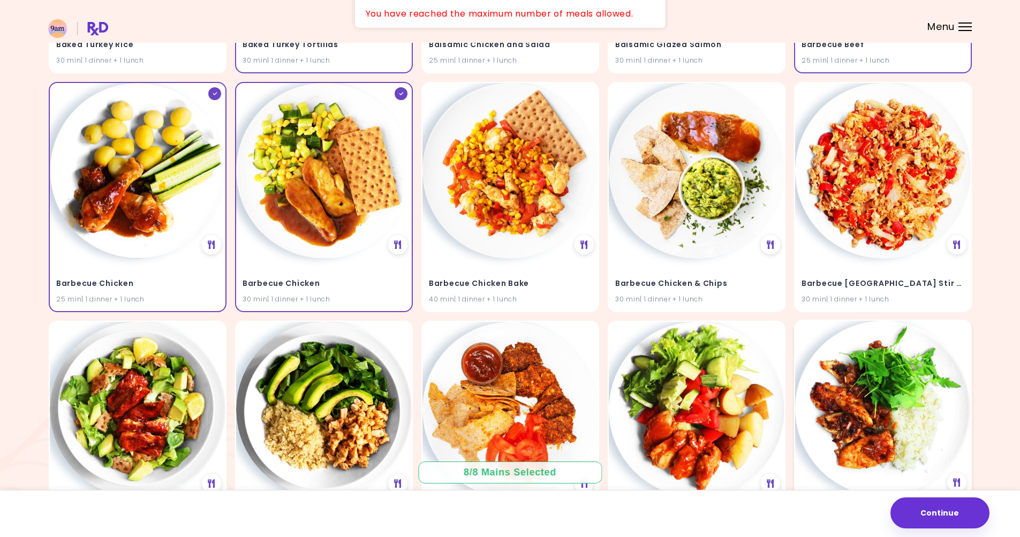
click at [848, 352] on img at bounding box center [883, 409] width 176 height 176
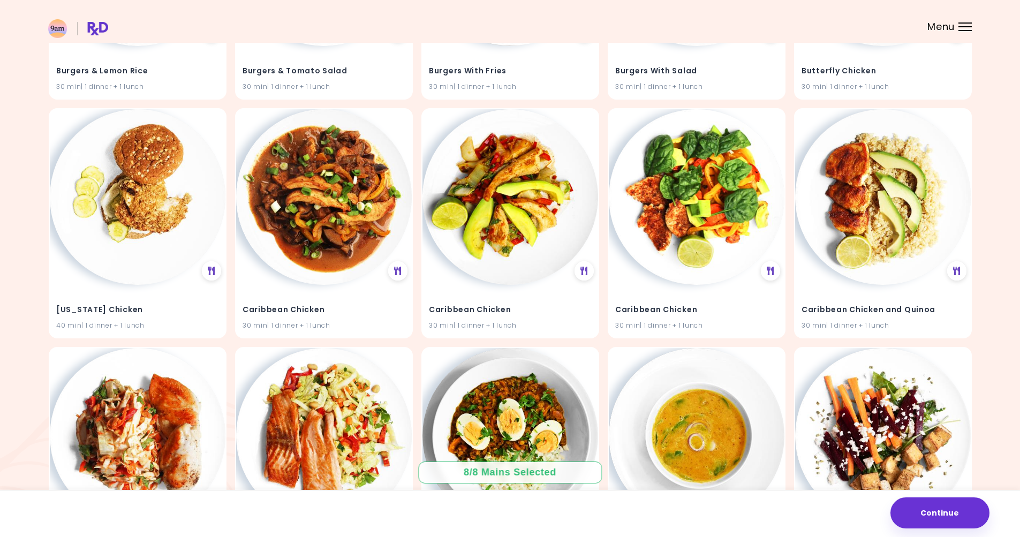
scroll to position [8678, 0]
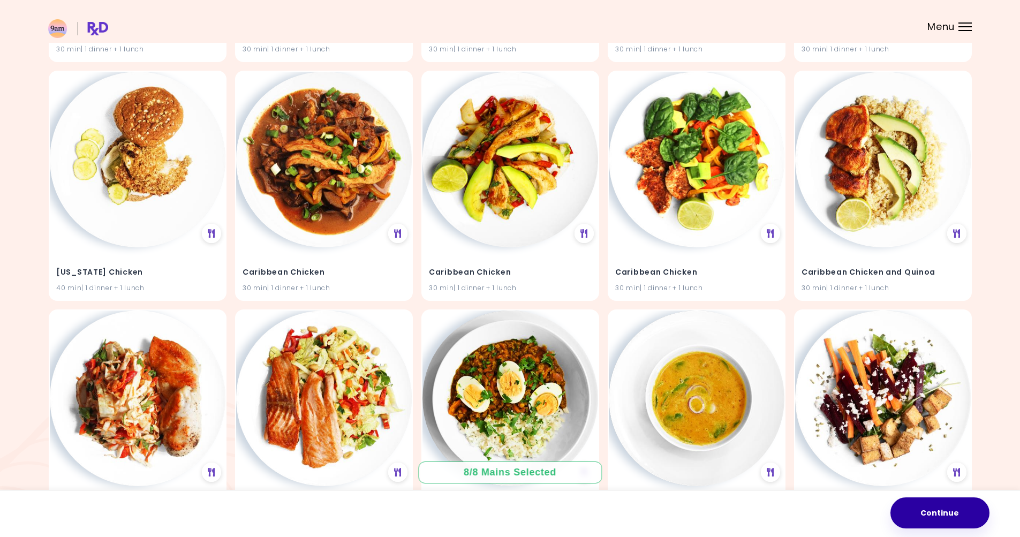
click at [866, 446] on button "Continue" at bounding box center [940, 513] width 99 height 31
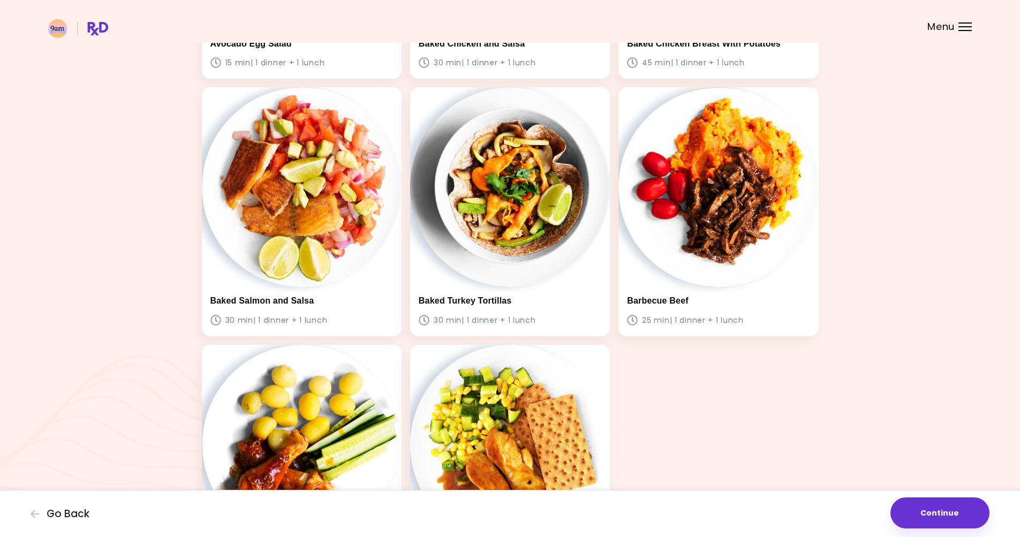
scroll to position [264, 0]
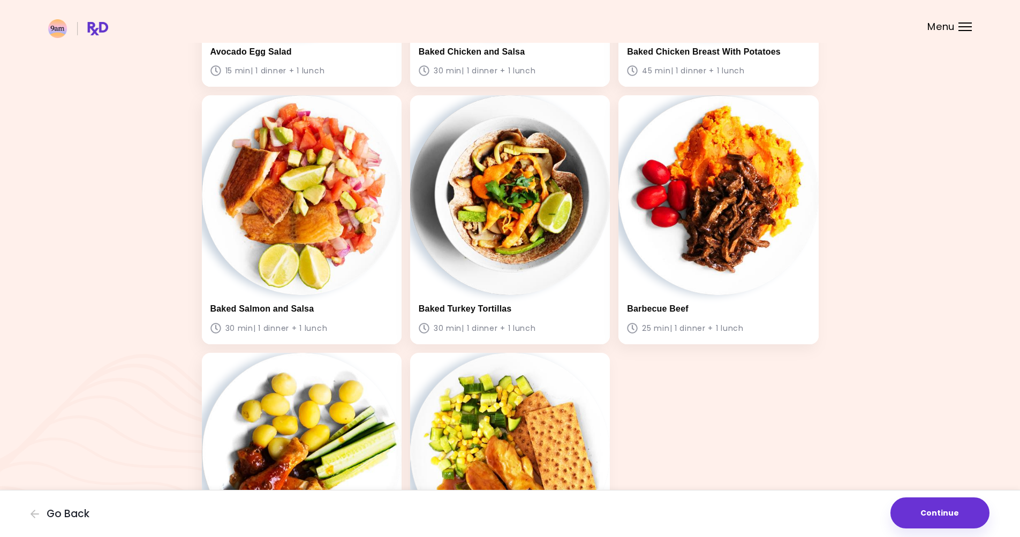
click at [866, 446] on button "Continue" at bounding box center [940, 513] width 99 height 31
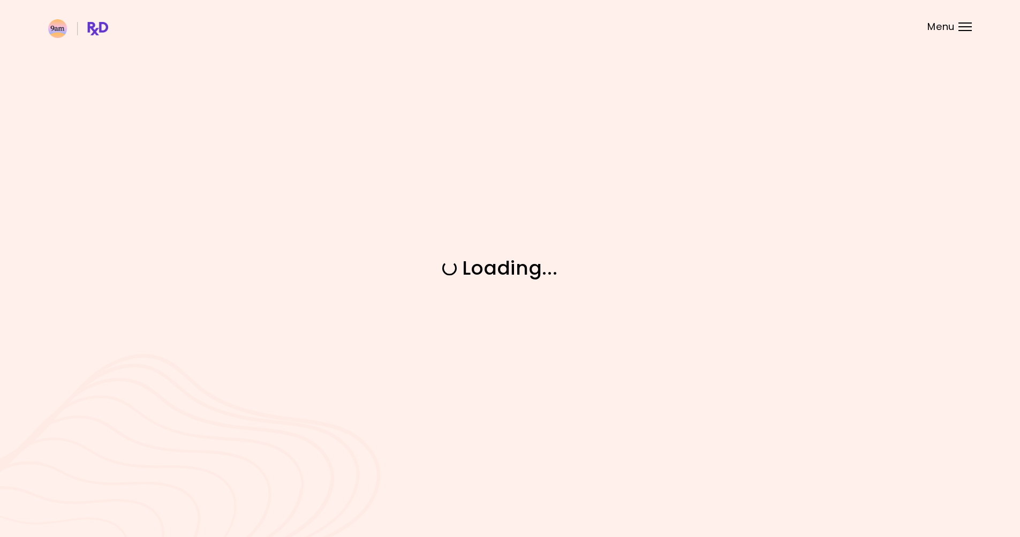
scroll to position [0, 0]
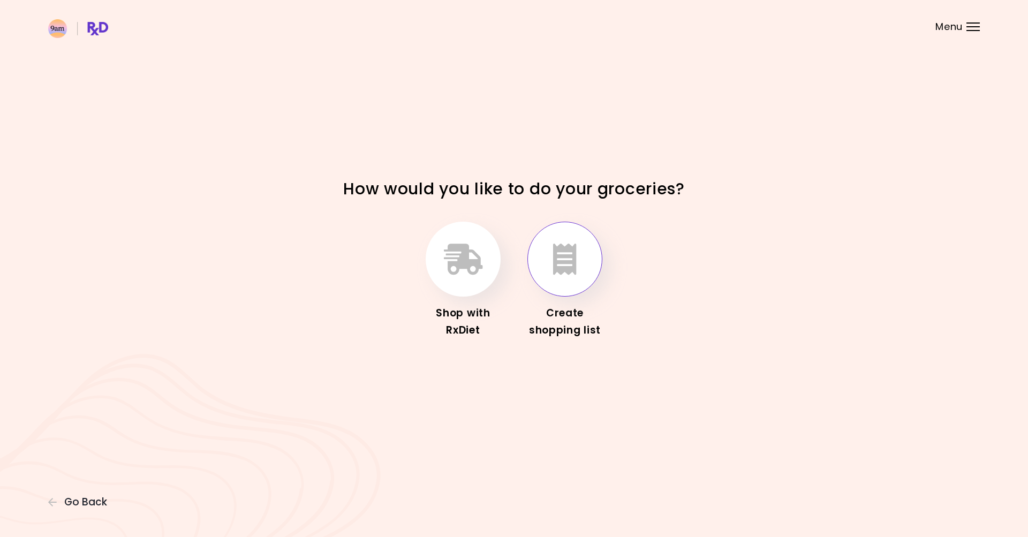
click at [554, 250] on icon "button" at bounding box center [565, 259] width 24 height 31
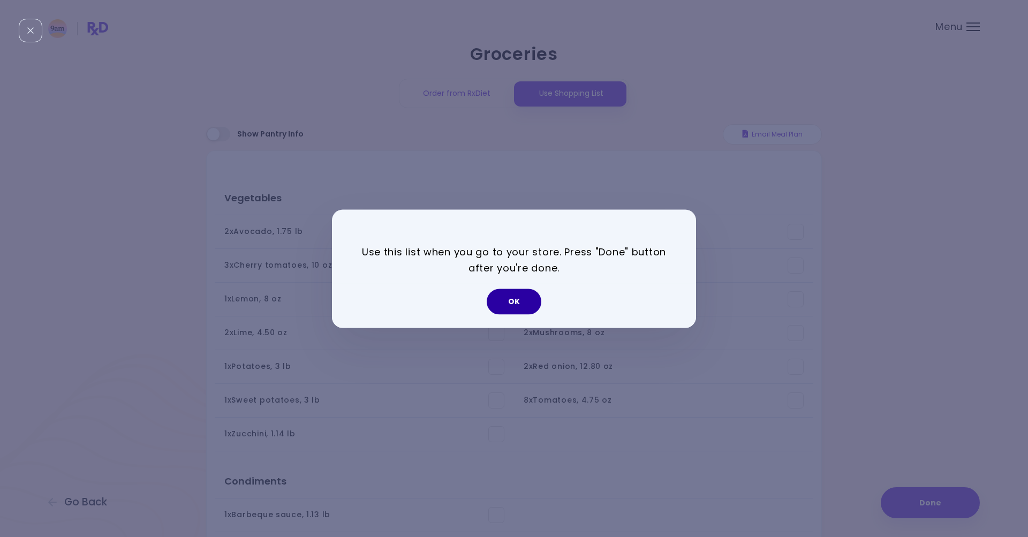
click at [510, 307] on button "OK" at bounding box center [514, 302] width 55 height 26
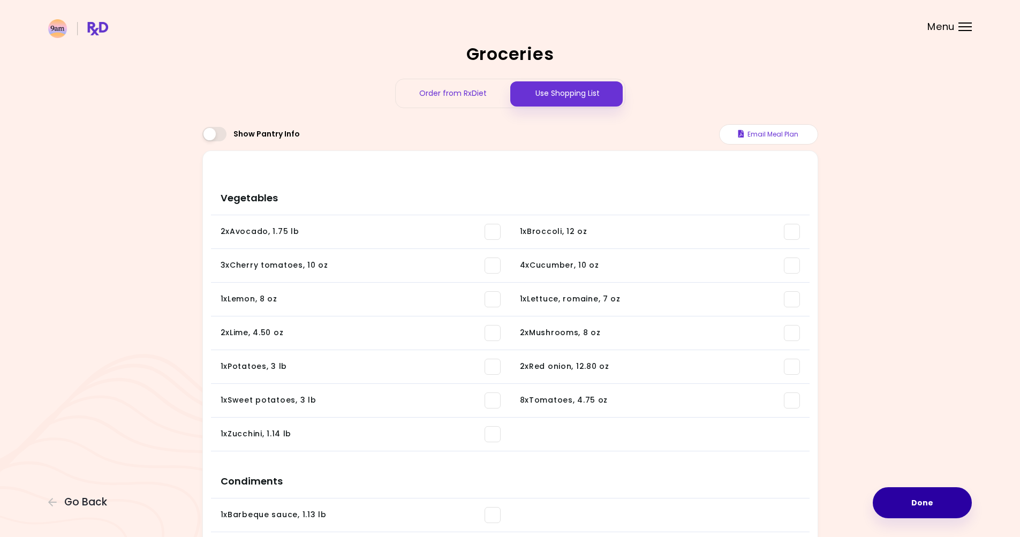
click at [866, 446] on button "Done" at bounding box center [922, 502] width 99 height 31
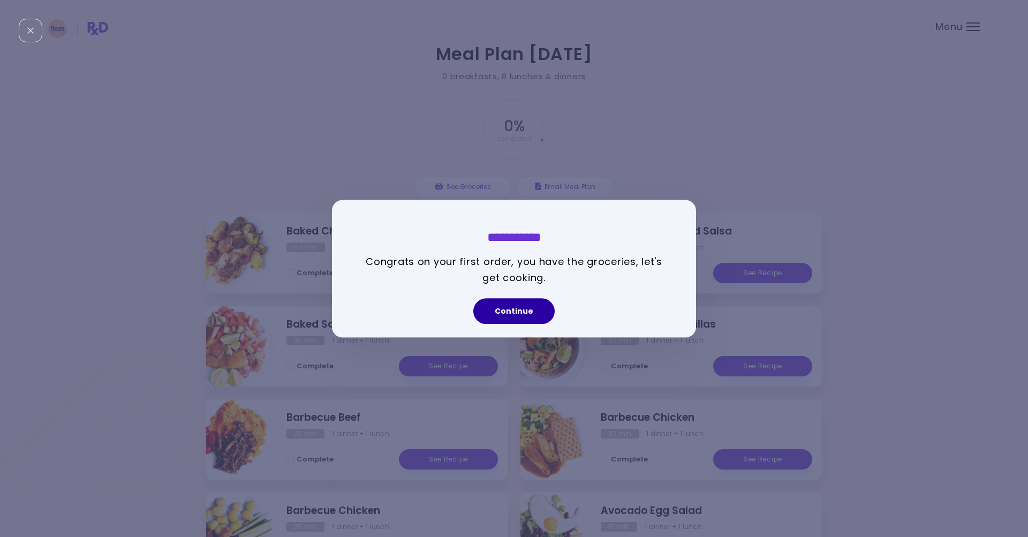
click at [508, 308] on button "Continue" at bounding box center [514, 311] width 81 height 26
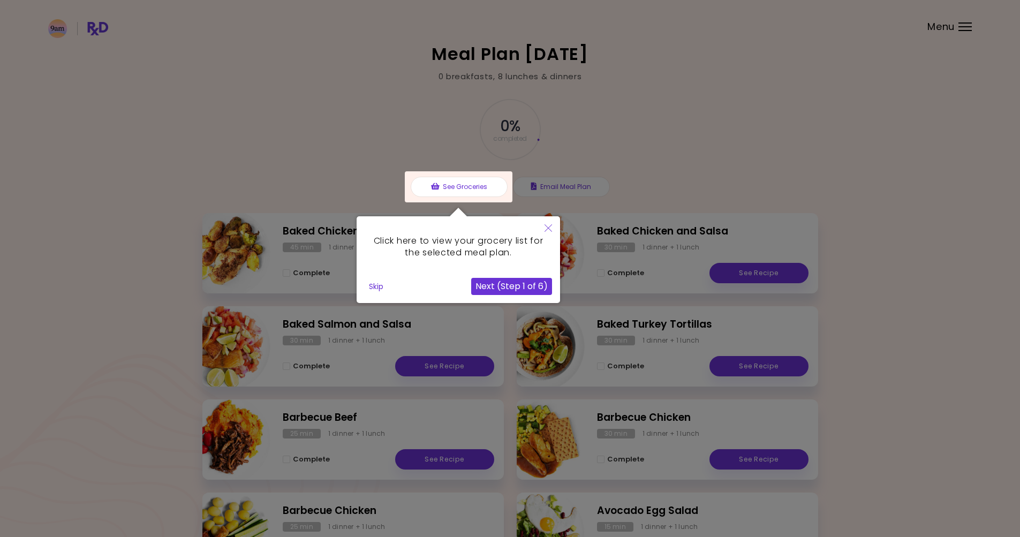
drag, startPoint x: 507, startPoint y: 286, endPoint x: 388, endPoint y: 304, distance: 120.4
click at [387, 306] on body "**********" at bounding box center [510, 316] width 1020 height 632
click at [373, 291] on button "Skip" at bounding box center [376, 287] width 23 height 16
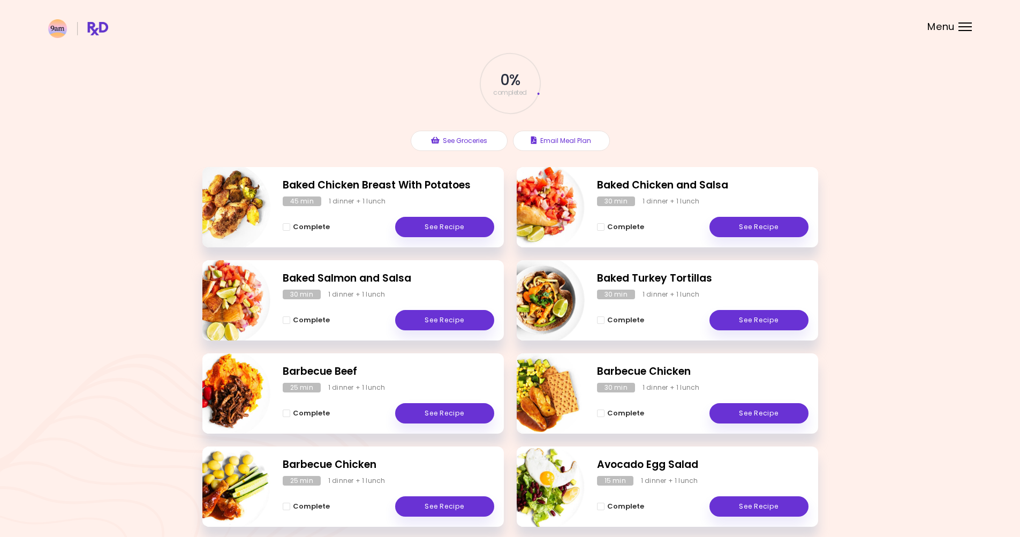
scroll to position [94, 0]
